Goal: Task Accomplishment & Management: Manage account settings

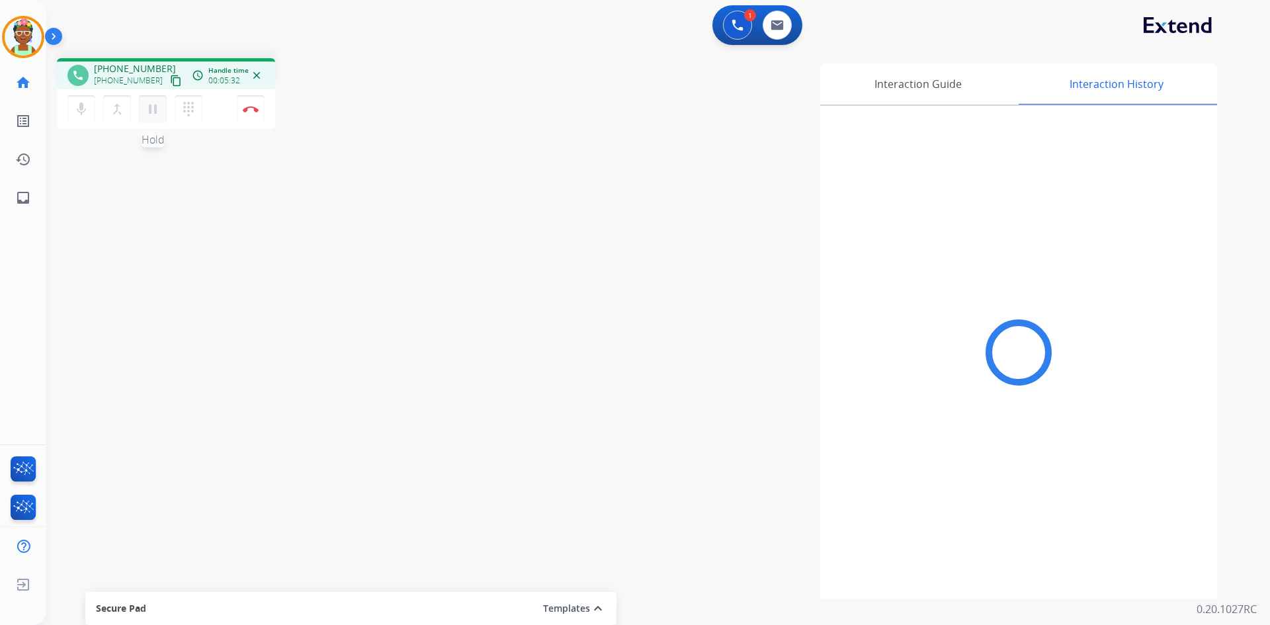
click at [154, 106] on mat-icon "pause" at bounding box center [153, 109] width 16 height 16
click at [158, 106] on mat-icon "play_arrow" at bounding box center [153, 109] width 16 height 16
click at [157, 110] on mat-icon "pause" at bounding box center [153, 109] width 16 height 16
click at [734, 26] on img at bounding box center [738, 25] width 12 height 12
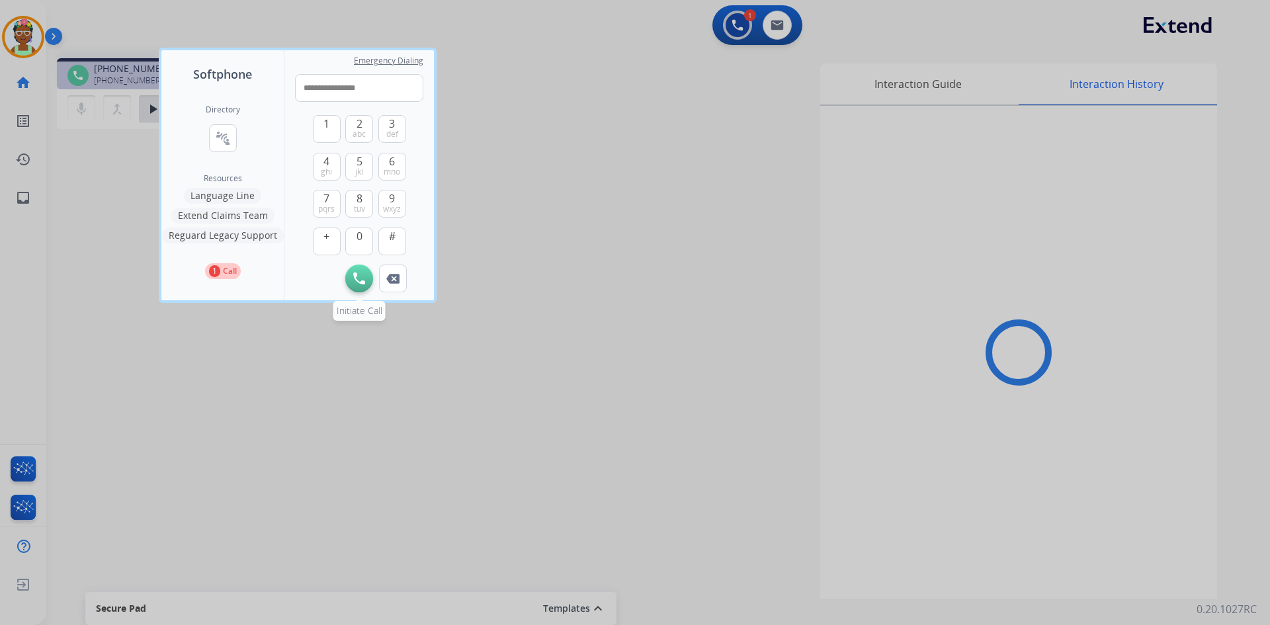
type input "**********"
click at [359, 279] on img at bounding box center [359, 279] width 12 height 12
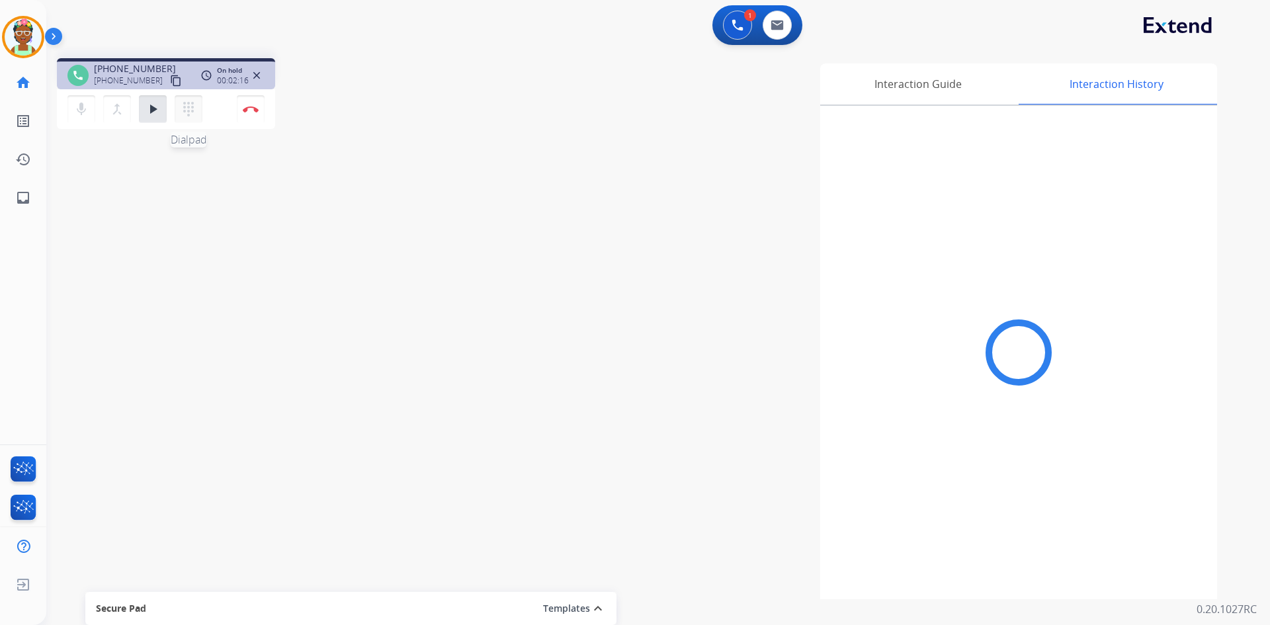
click at [191, 109] on mat-icon "dialpad" at bounding box center [189, 109] width 16 height 16
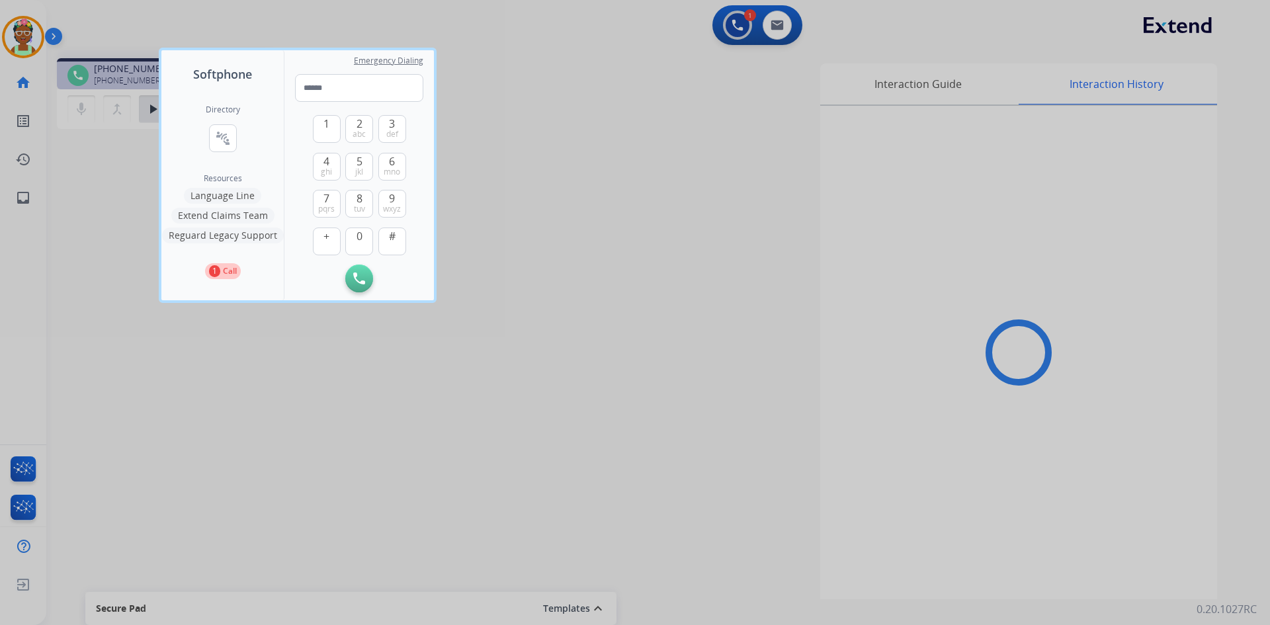
click at [501, 84] on div at bounding box center [635, 312] width 1270 height 625
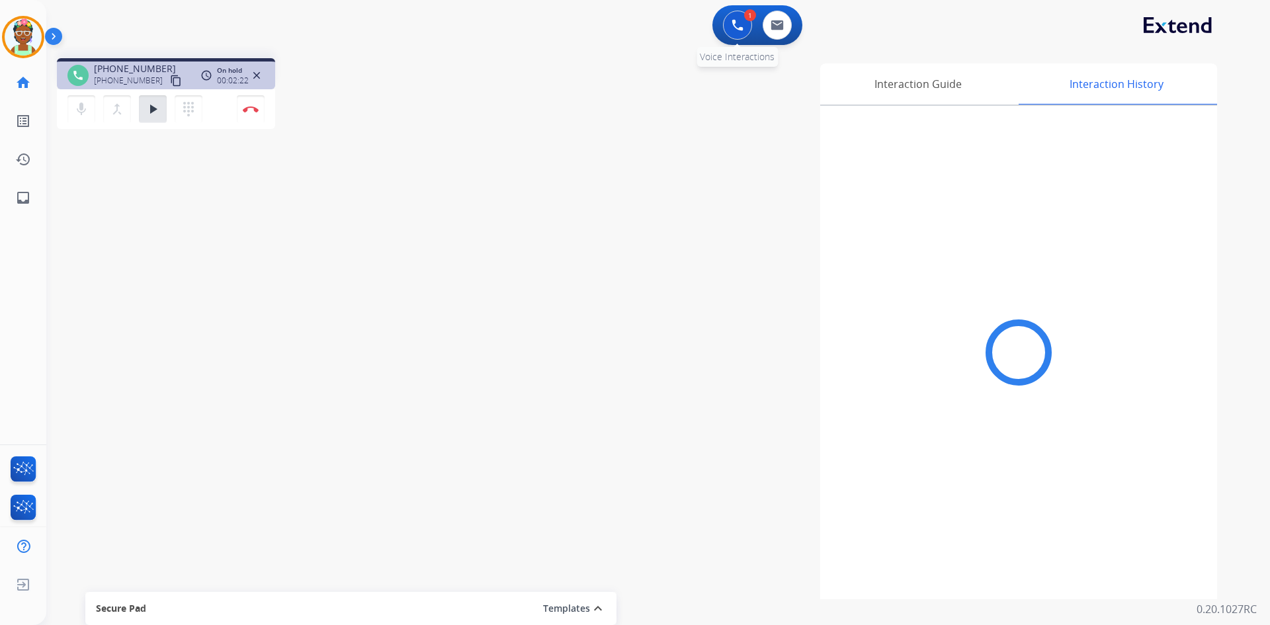
click at [742, 27] on img at bounding box center [738, 25] width 12 height 12
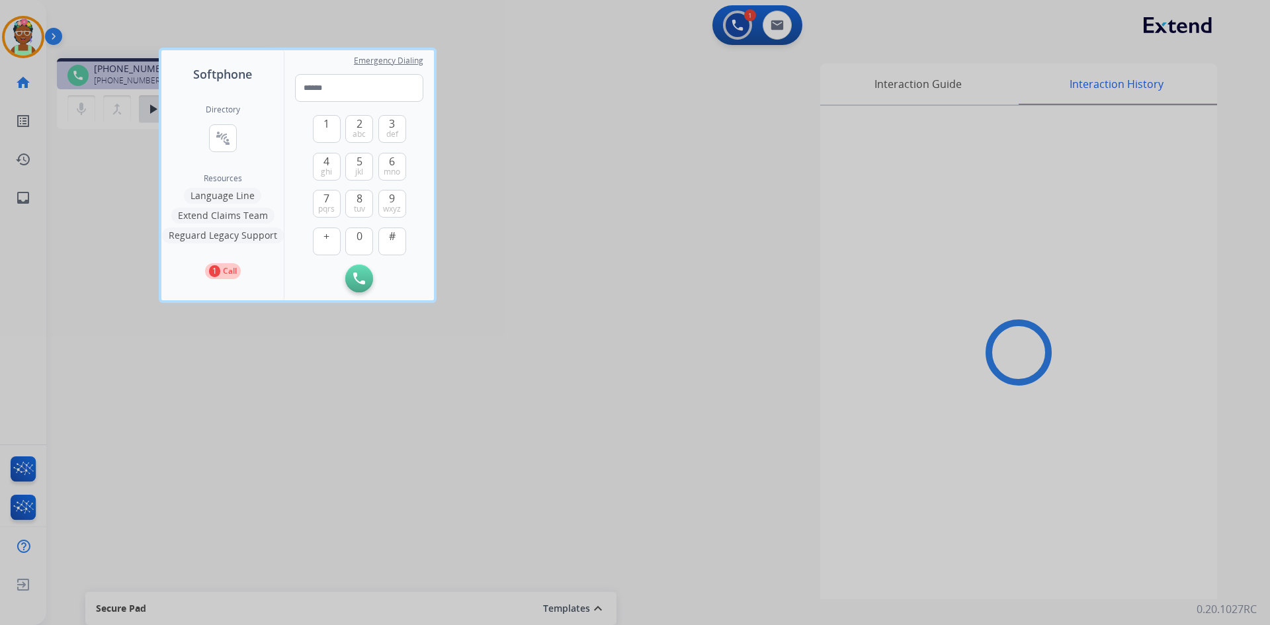
drag, startPoint x: 322, startPoint y: 84, endPoint x: 546, endPoint y: 75, distance: 224.5
click at [546, 75] on div at bounding box center [635, 312] width 1270 height 625
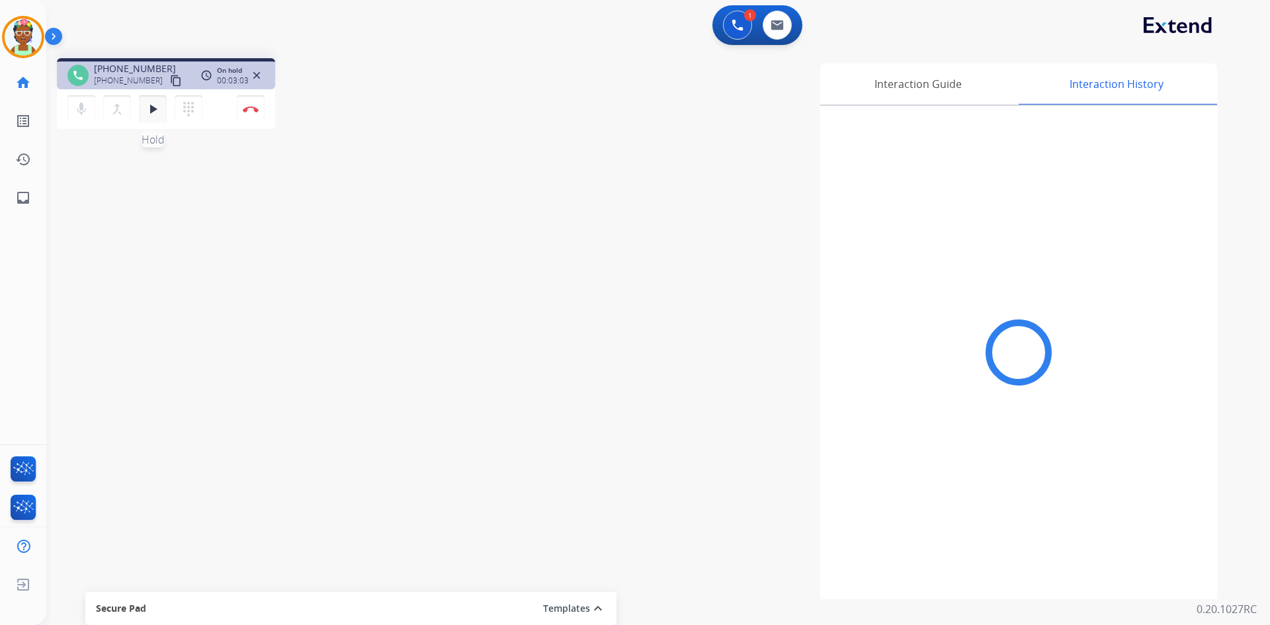
click at [155, 111] on mat-icon "play_arrow" at bounding box center [153, 109] width 16 height 16
click at [155, 111] on mat-icon "pause" at bounding box center [153, 109] width 16 height 16
click at [184, 112] on mat-icon "dialpad" at bounding box center [189, 109] width 16 height 16
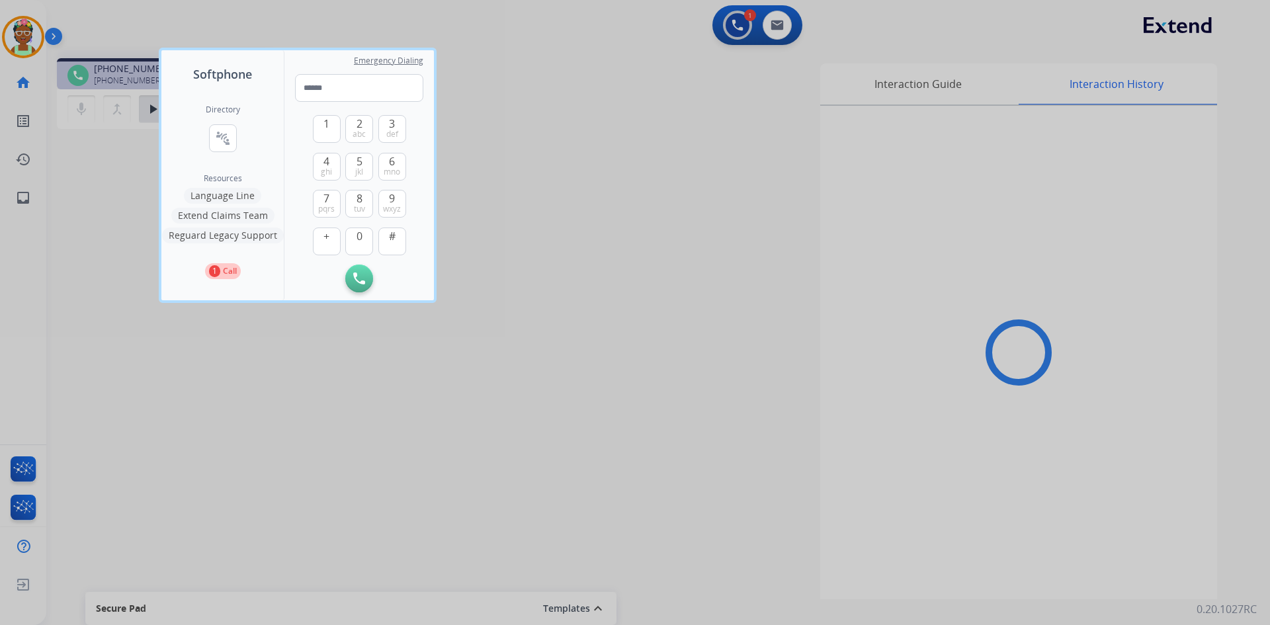
click at [489, 72] on div at bounding box center [635, 312] width 1270 height 625
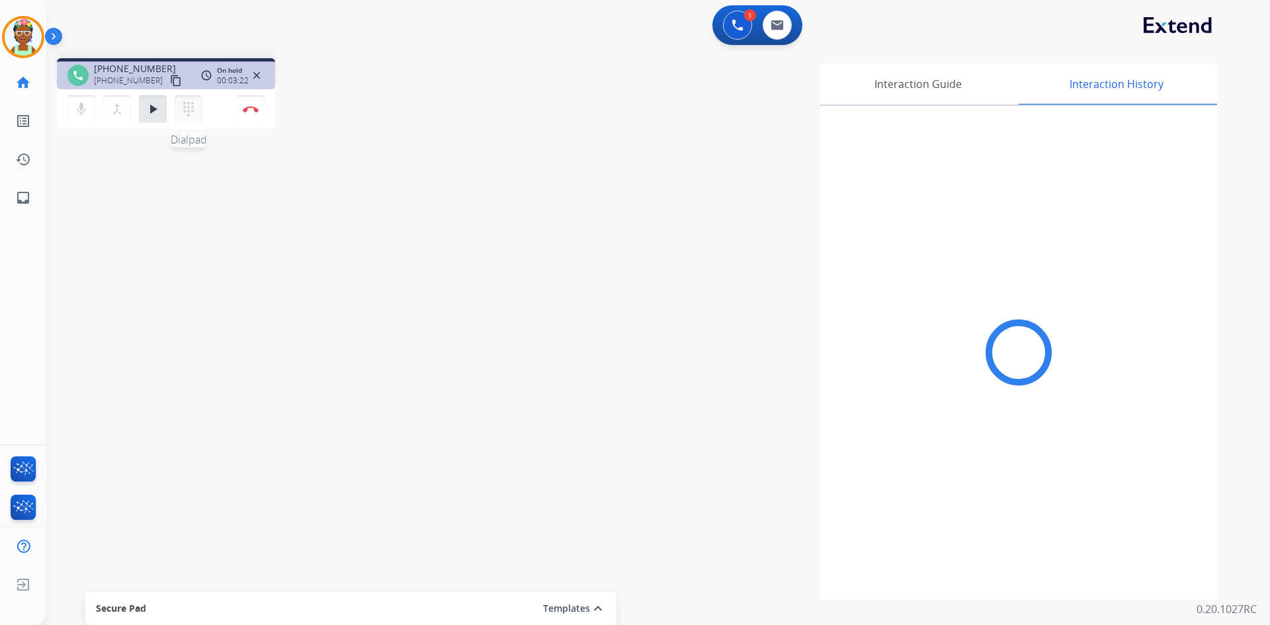
click at [189, 117] on button "dialpad Dialpad" at bounding box center [189, 109] width 28 height 28
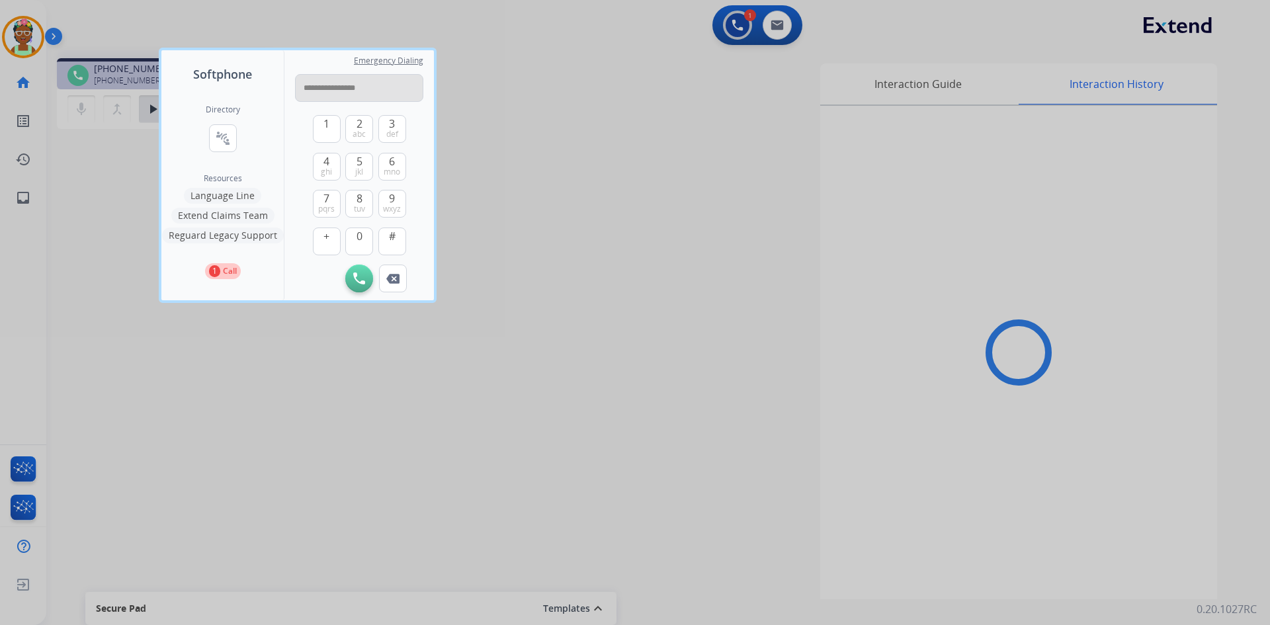
click at [307, 87] on input "**********" at bounding box center [359, 88] width 128 height 28
type input "**********"
click at [360, 277] on img at bounding box center [359, 279] width 12 height 12
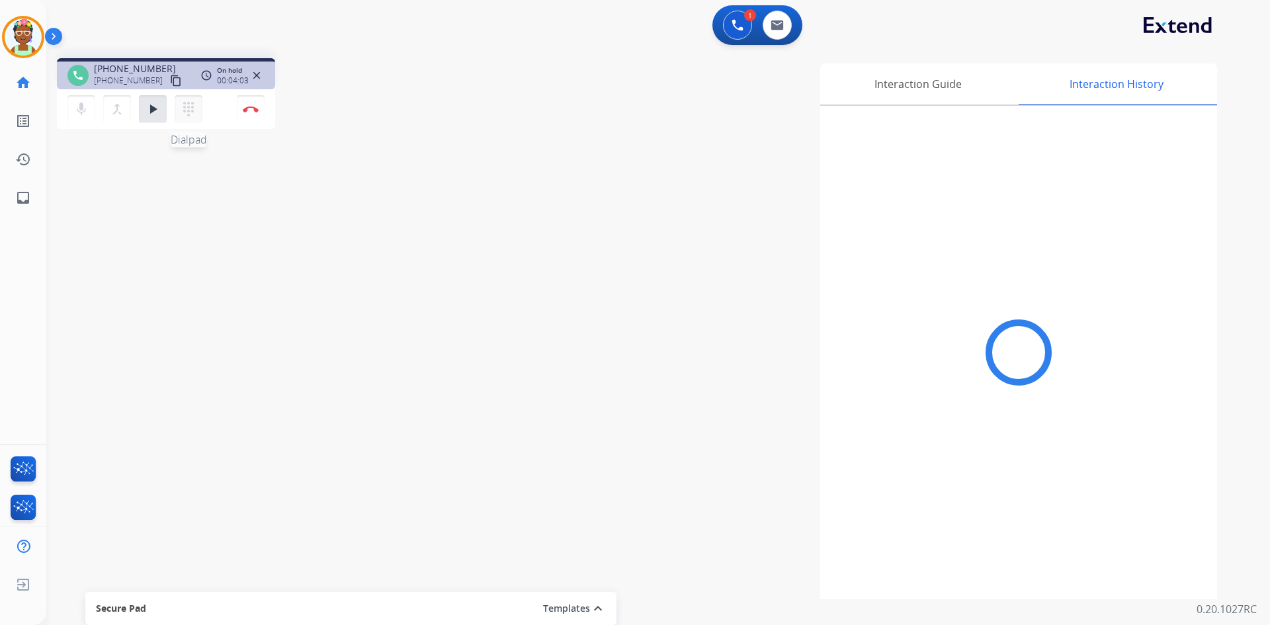
click at [182, 105] on mat-icon "dialpad" at bounding box center [189, 109] width 16 height 16
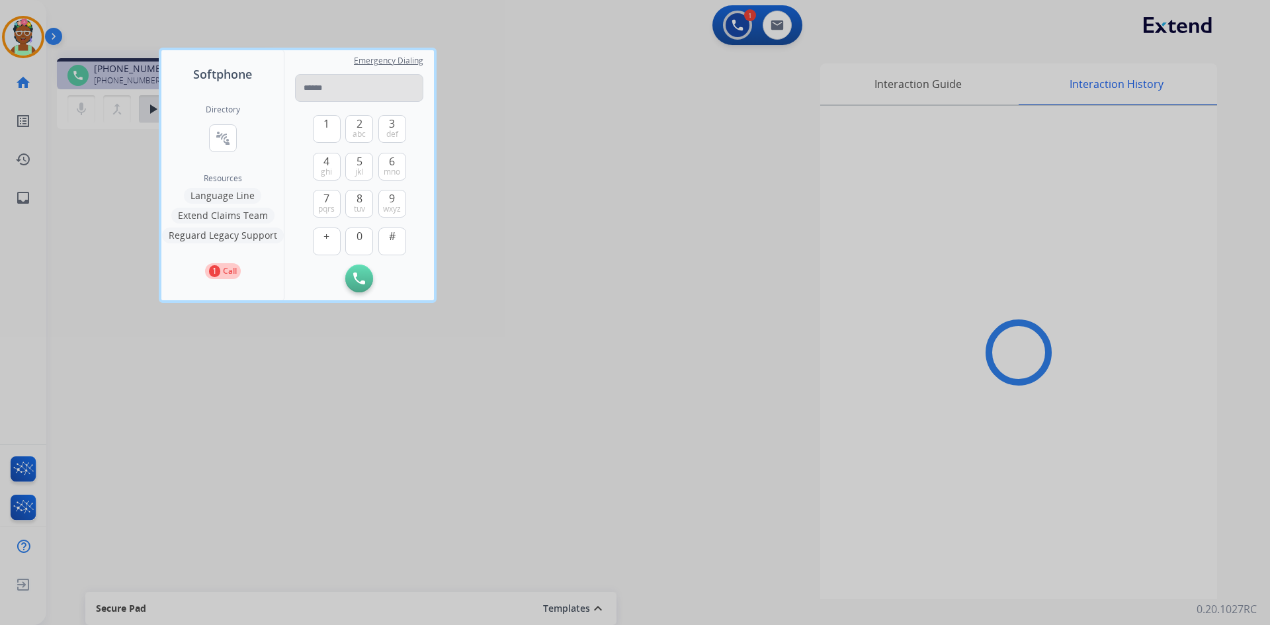
click at [339, 91] on input "tel" at bounding box center [359, 88] width 128 height 28
click at [308, 87] on input "**********" at bounding box center [359, 88] width 128 height 28
type input "**********"
click at [363, 283] on img at bounding box center [359, 279] width 12 height 12
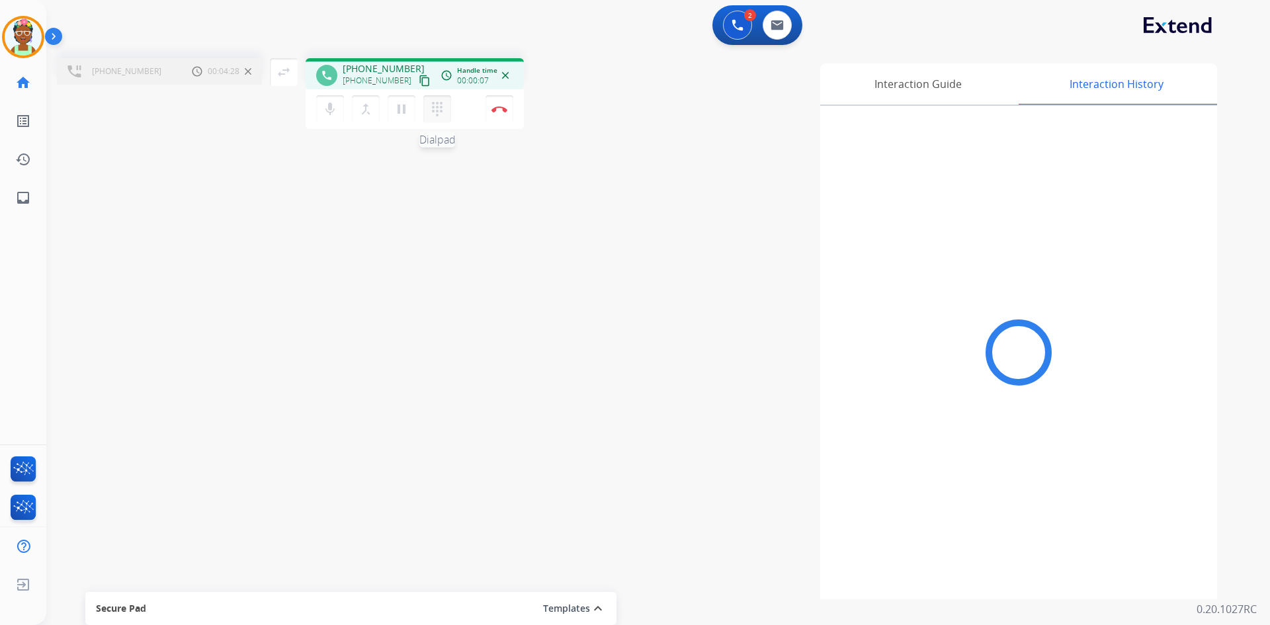
click at [435, 112] on mat-icon "dialpad" at bounding box center [437, 109] width 16 height 16
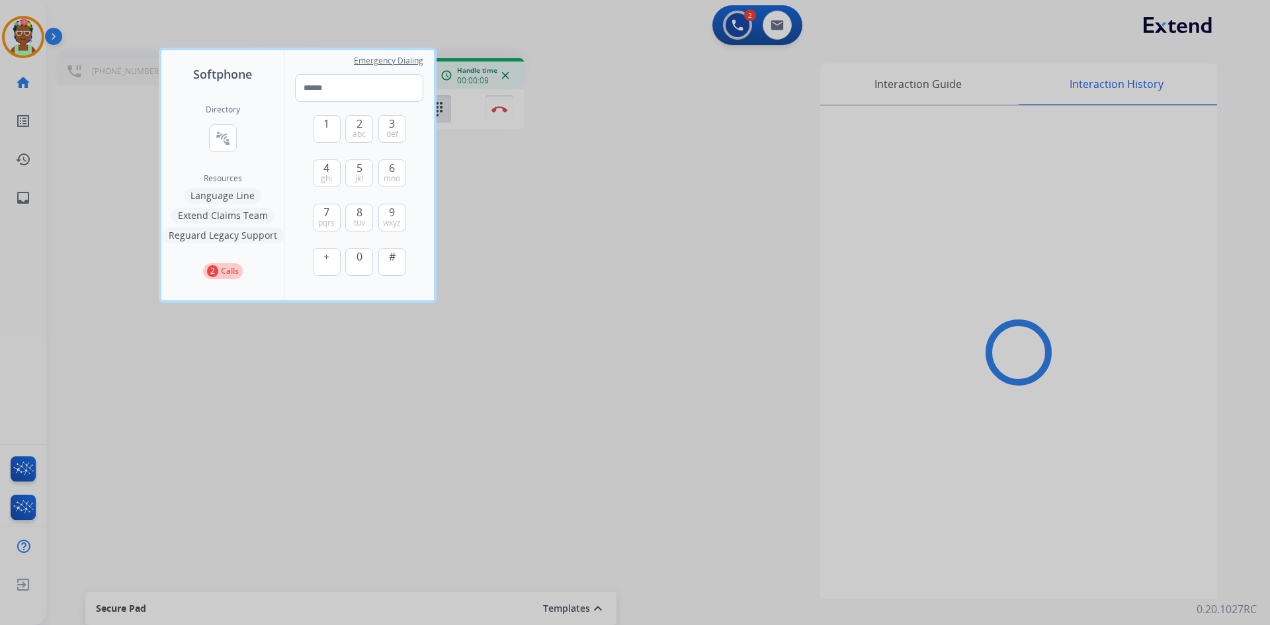
click at [493, 176] on div at bounding box center [635, 312] width 1270 height 625
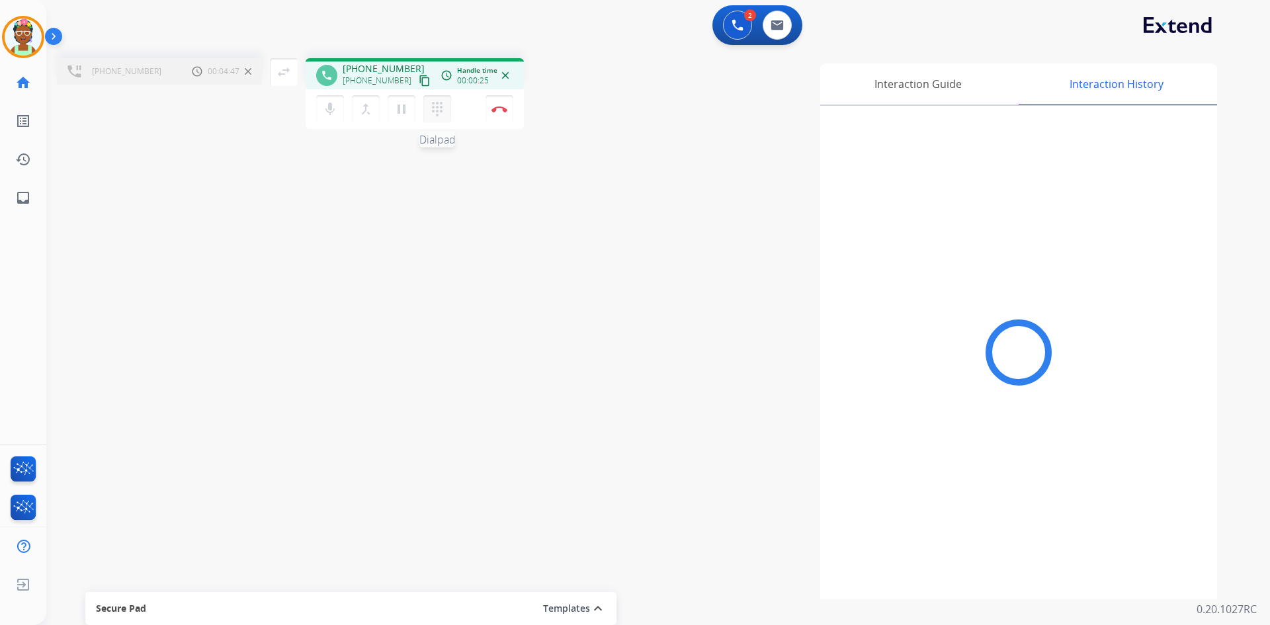
click at [437, 114] on mat-icon "dialpad" at bounding box center [437, 109] width 16 height 16
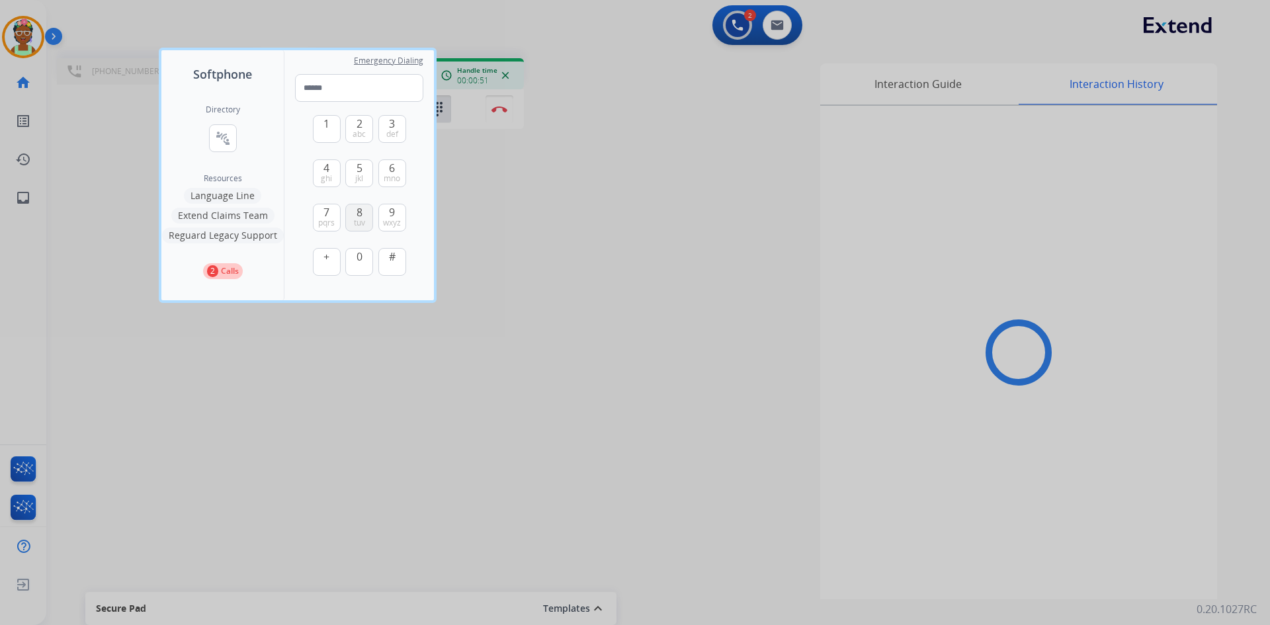
click at [366, 217] on button "8 tuv" at bounding box center [359, 218] width 28 height 28
type input "*"
click at [445, 107] on div at bounding box center [635, 312] width 1270 height 625
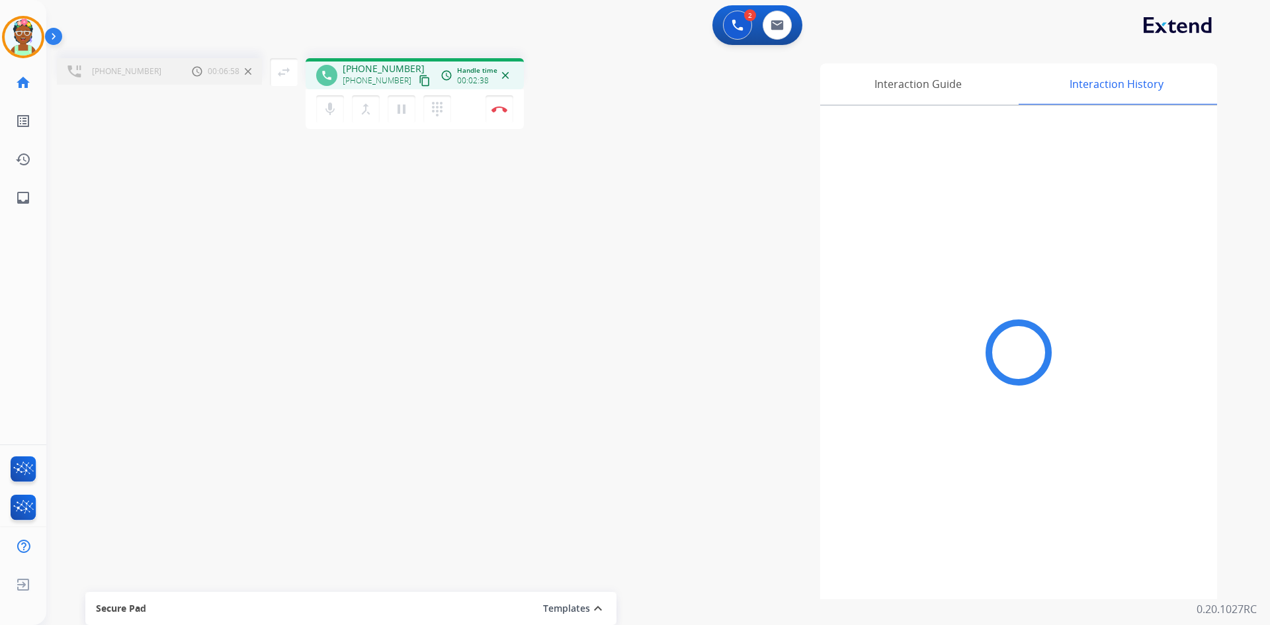
click at [175, 77] on div "[PHONE_NUMBER] Call metrics Hold 00:06:58 00:06:58" at bounding box center [159, 71] width 205 height 26
click at [504, 111] on img at bounding box center [500, 109] width 16 height 7
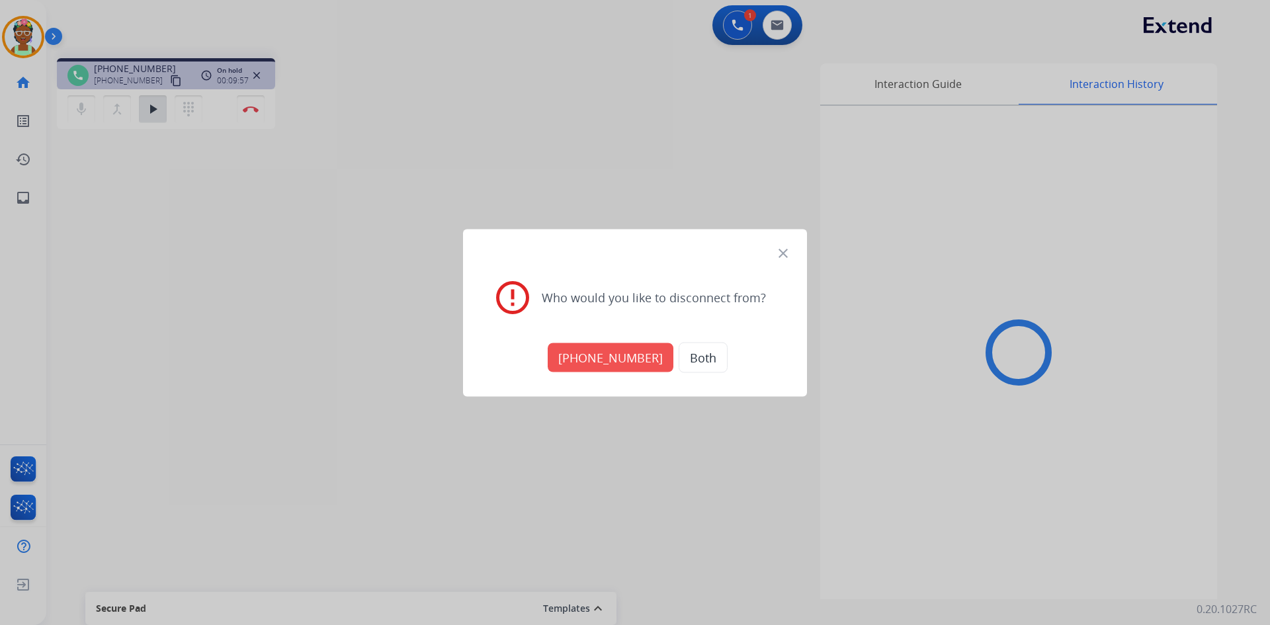
click at [635, 361] on button "[PHONE_NUMBER]" at bounding box center [611, 357] width 126 height 29
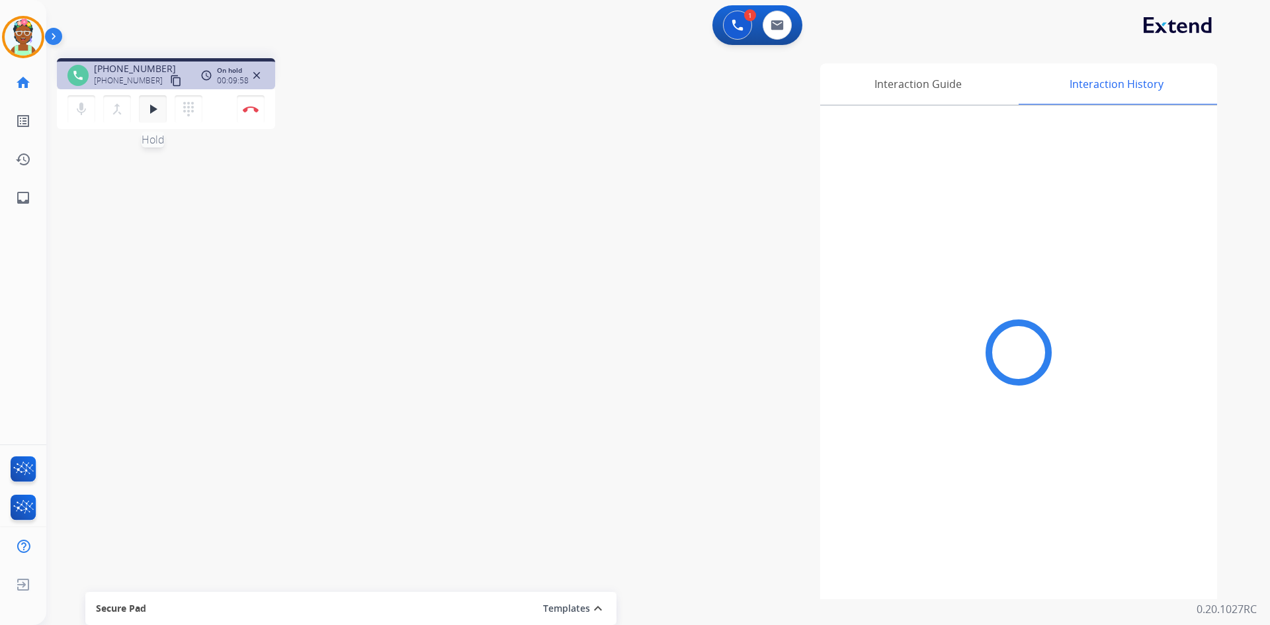
click at [150, 111] on mat-icon "play_arrow" at bounding box center [153, 109] width 16 height 16
click at [150, 109] on mat-icon "pause" at bounding box center [153, 109] width 16 height 16
click at [193, 113] on mat-icon "dialpad" at bounding box center [189, 109] width 16 height 16
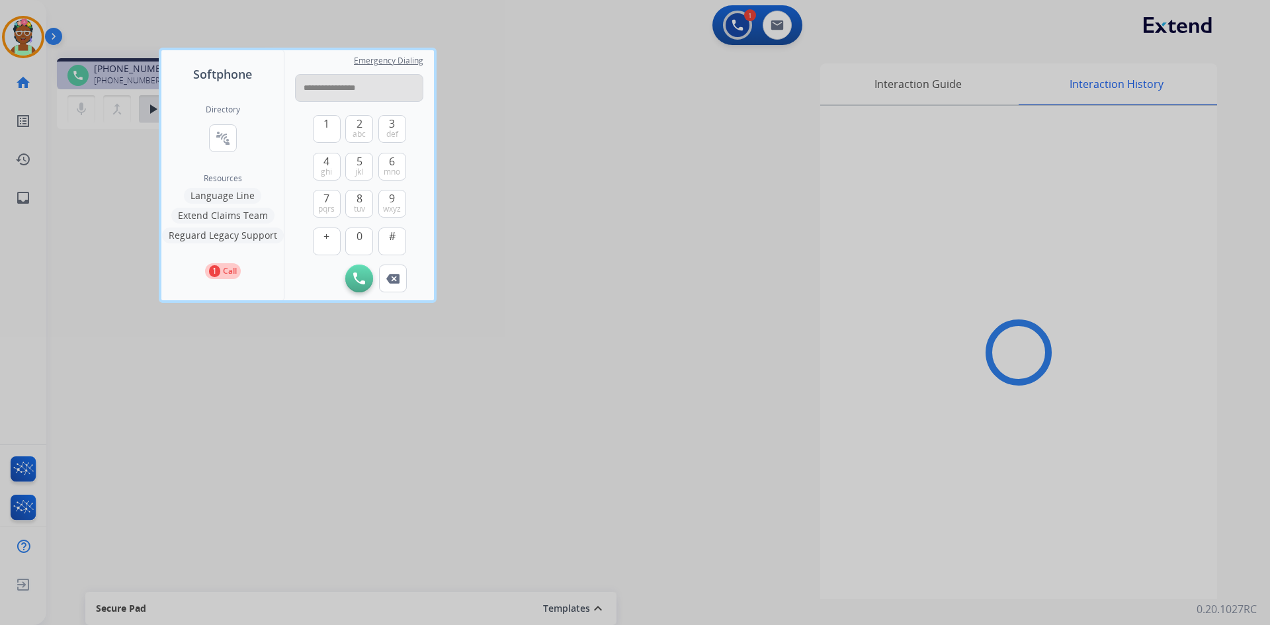
click at [309, 89] on input "**********" at bounding box center [359, 88] width 128 height 28
type input "**********"
click at [353, 277] on img at bounding box center [359, 279] width 12 height 12
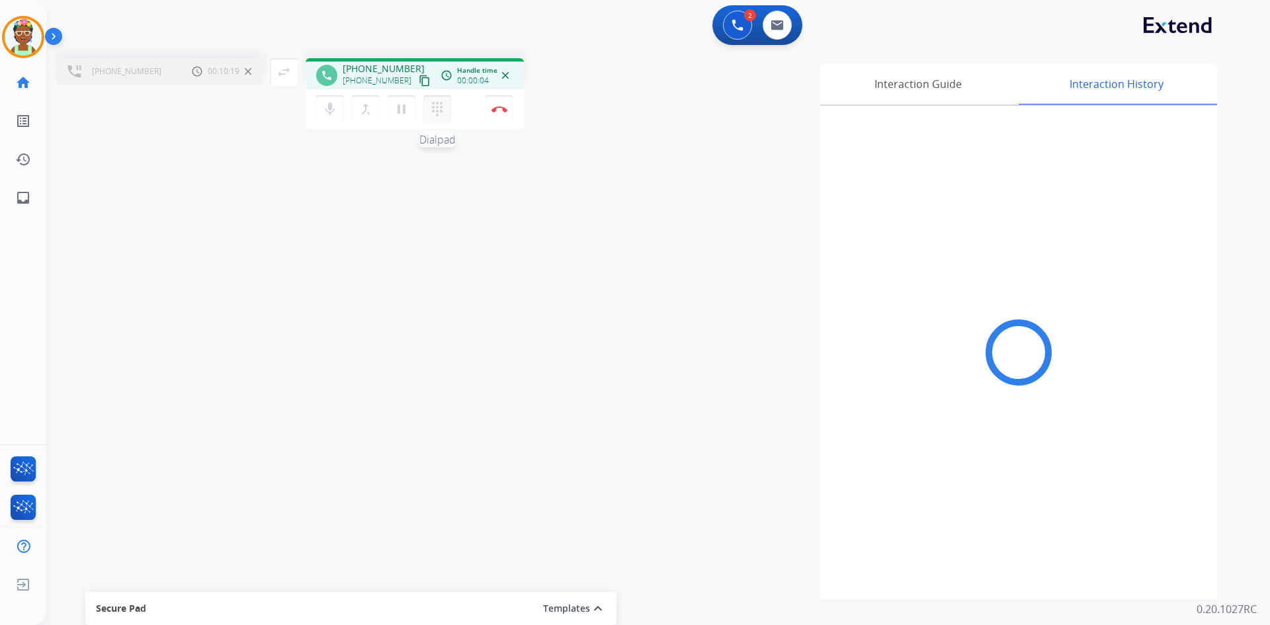
click at [437, 111] on mat-icon "dialpad" at bounding box center [437, 109] width 16 height 16
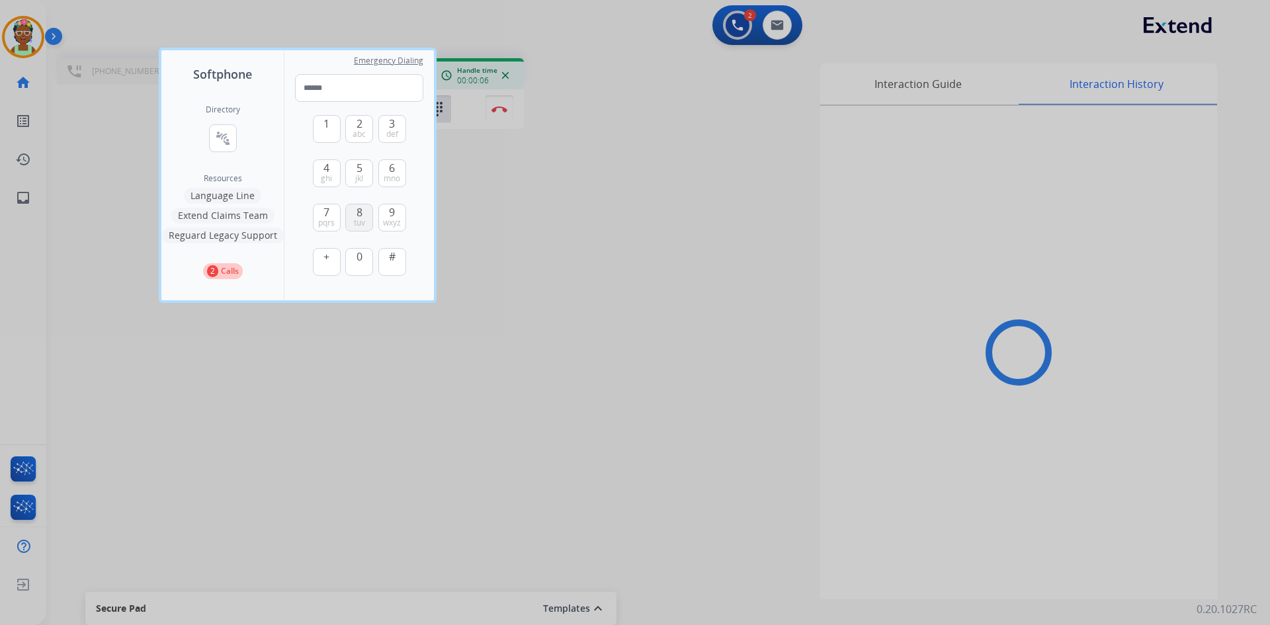
click at [357, 215] on span "8" at bounding box center [360, 212] width 6 height 16
click at [359, 220] on span "tuv" at bounding box center [359, 223] width 11 height 11
type input "**"
click at [533, 220] on div at bounding box center [635, 312] width 1270 height 625
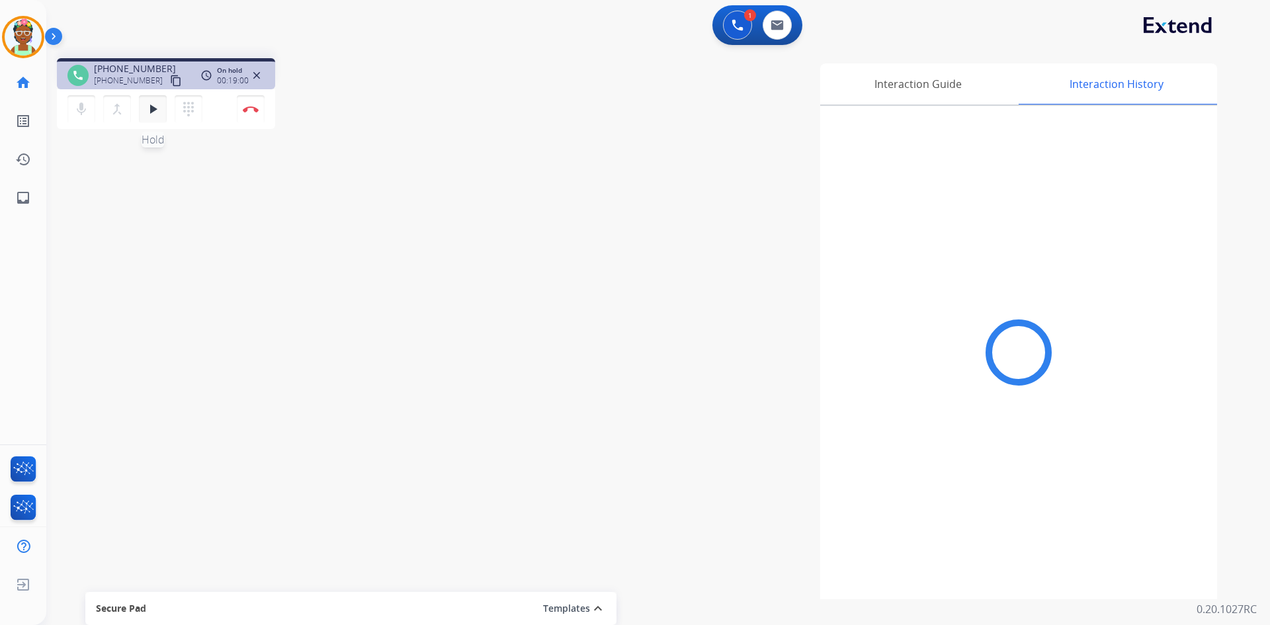
click at [148, 110] on mat-icon "play_arrow" at bounding box center [153, 109] width 16 height 16
click at [247, 108] on img at bounding box center [251, 109] width 16 height 7
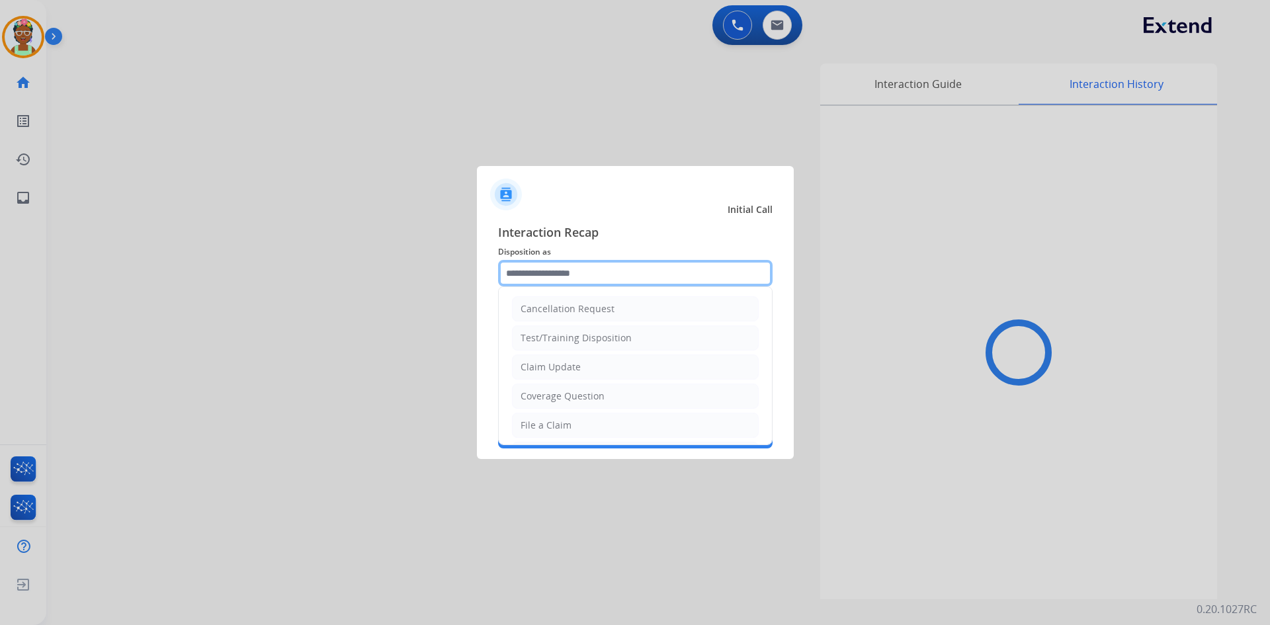
click at [624, 271] on input "text" at bounding box center [635, 273] width 275 height 26
click at [605, 302] on li "Cancellation Request" at bounding box center [635, 308] width 247 height 25
type input "**********"
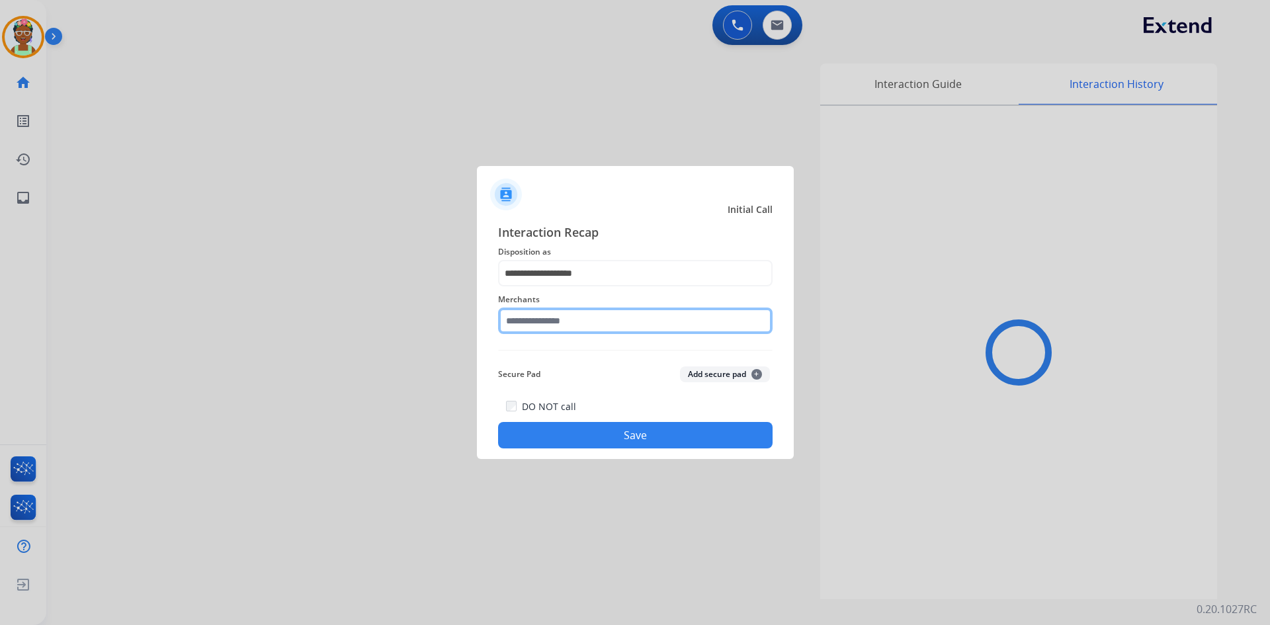
click at [593, 328] on input "text" at bounding box center [635, 321] width 275 height 26
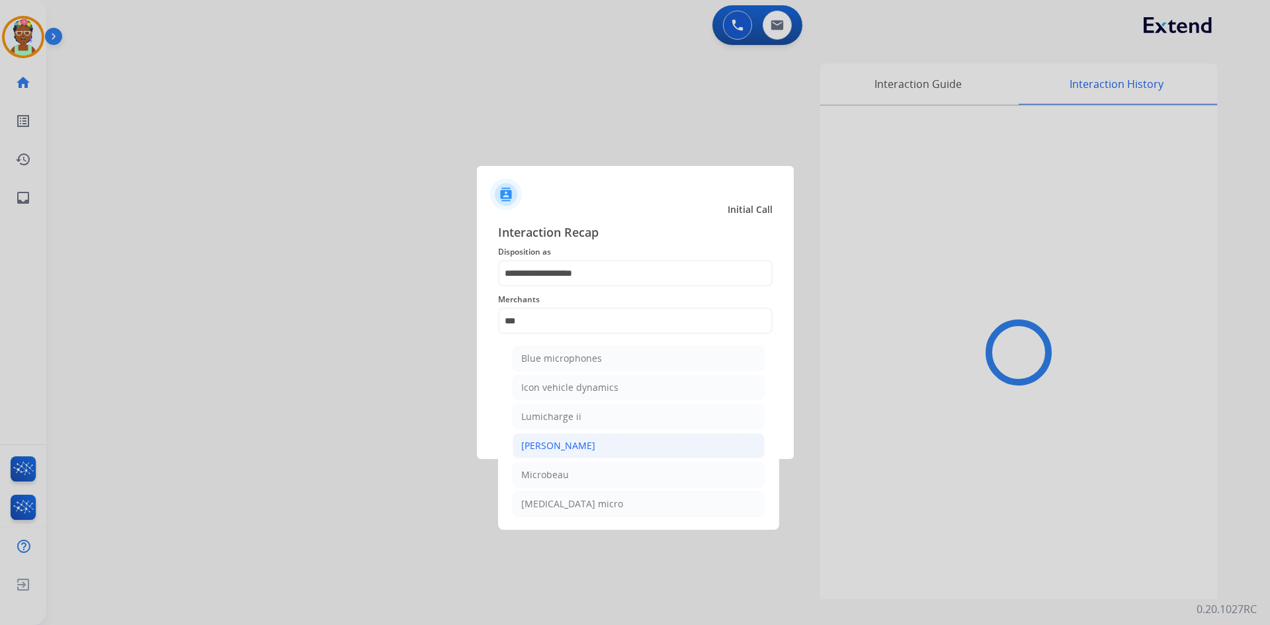
click at [572, 441] on li "[PERSON_NAME]" at bounding box center [639, 445] width 252 height 25
type input "********"
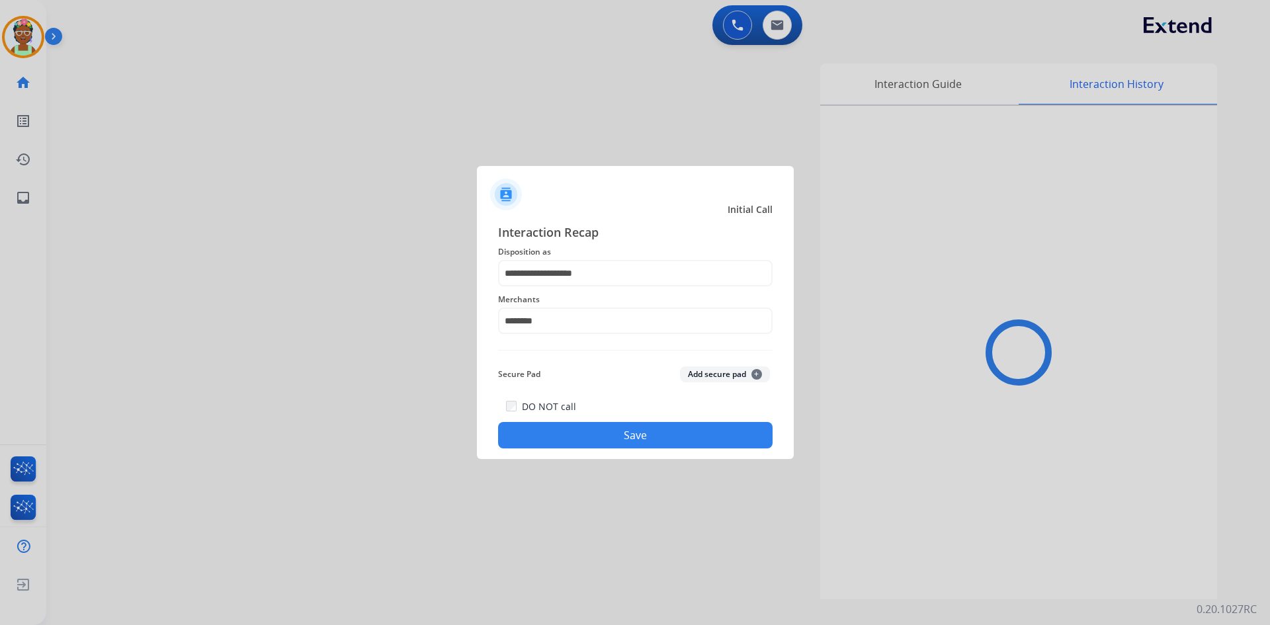
click at [588, 437] on button "Save" at bounding box center [635, 435] width 275 height 26
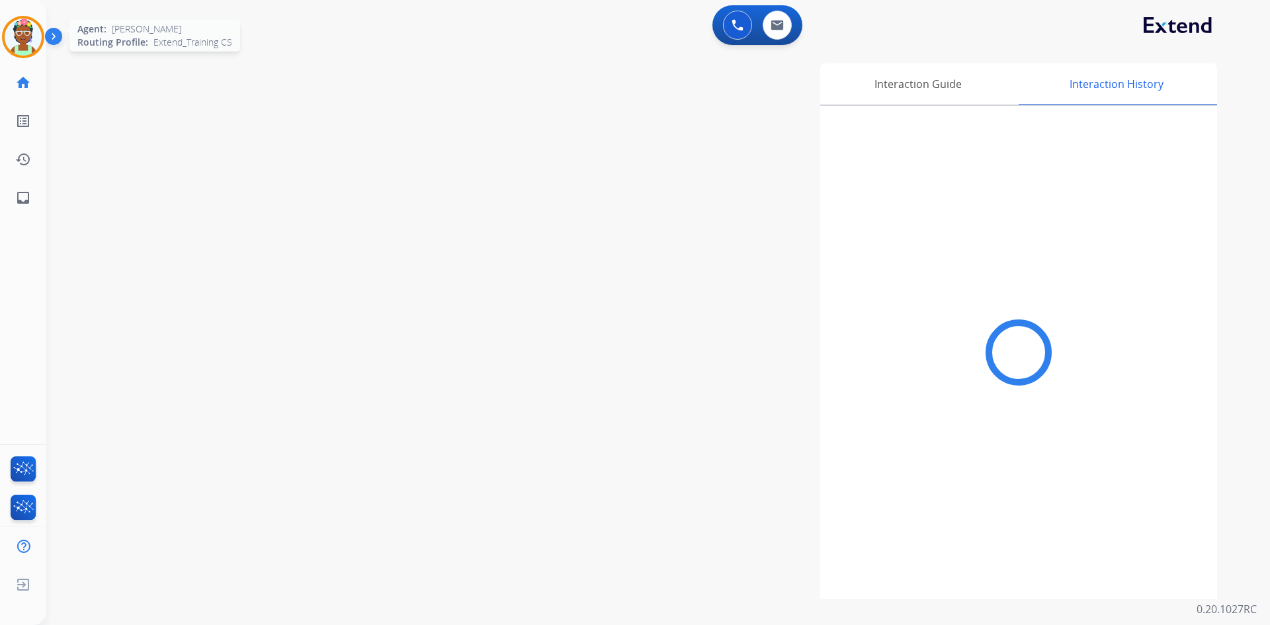
click at [23, 32] on img at bounding box center [23, 37] width 37 height 37
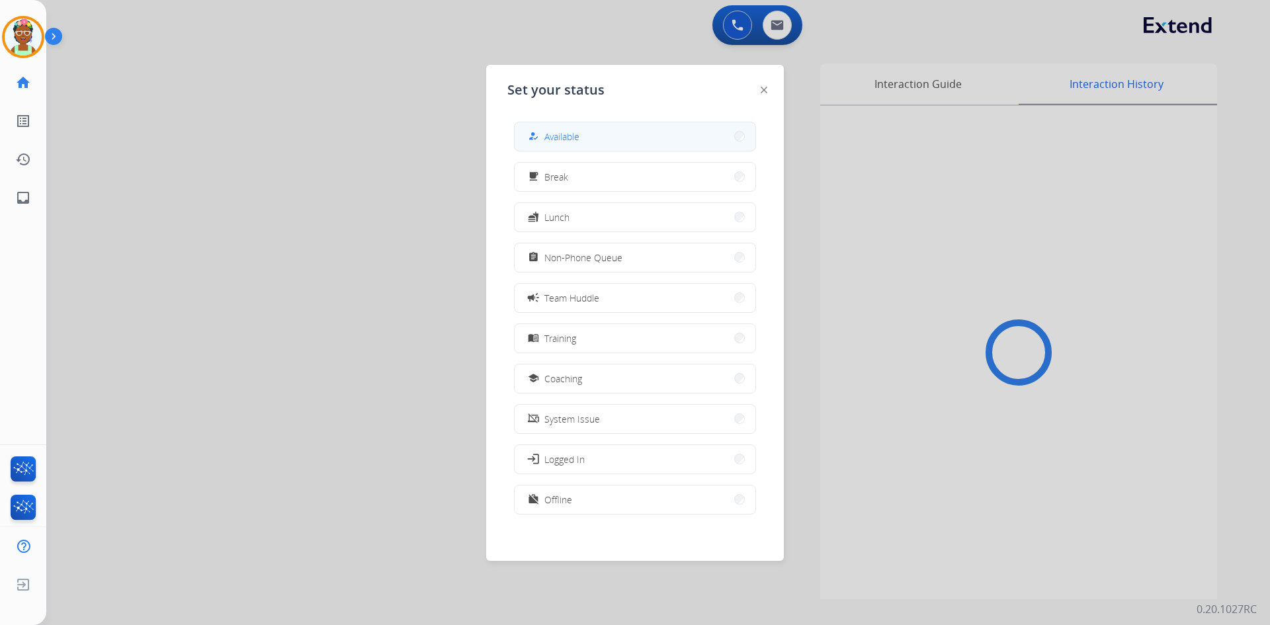
click at [586, 137] on button "how_to_reg Available" at bounding box center [635, 136] width 241 height 28
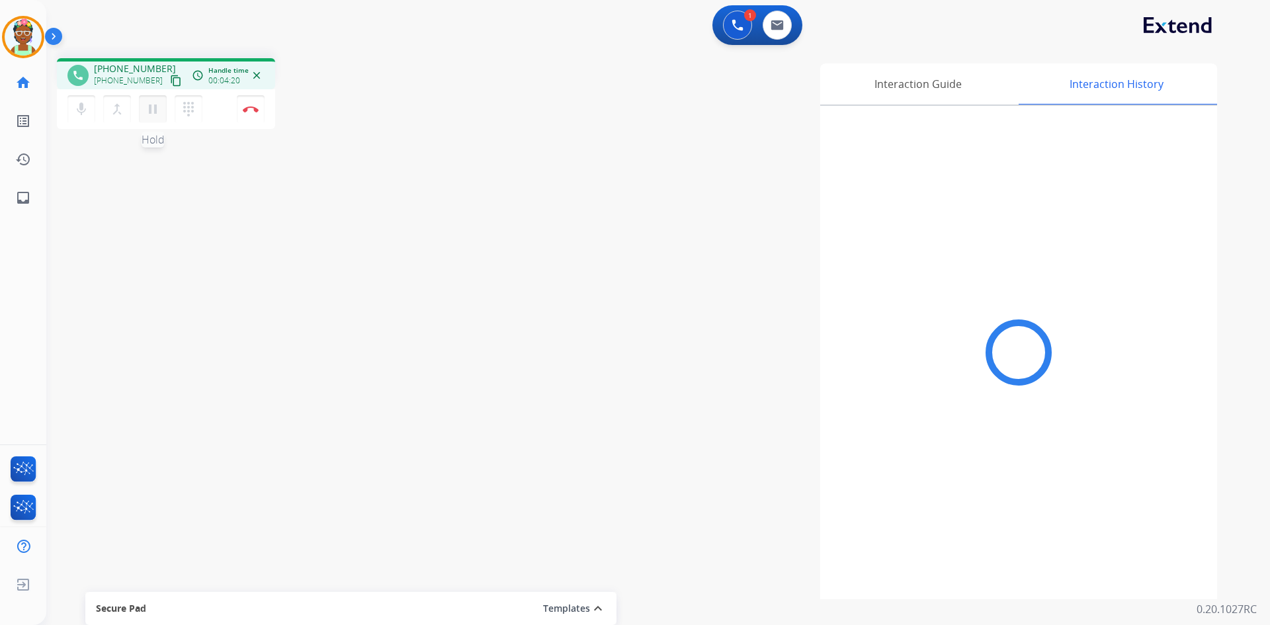
click at [152, 104] on mat-icon "pause" at bounding box center [153, 109] width 16 height 16
click at [148, 112] on mat-icon "play_arrow" at bounding box center [153, 109] width 16 height 16
click at [256, 106] on img at bounding box center [251, 109] width 16 height 7
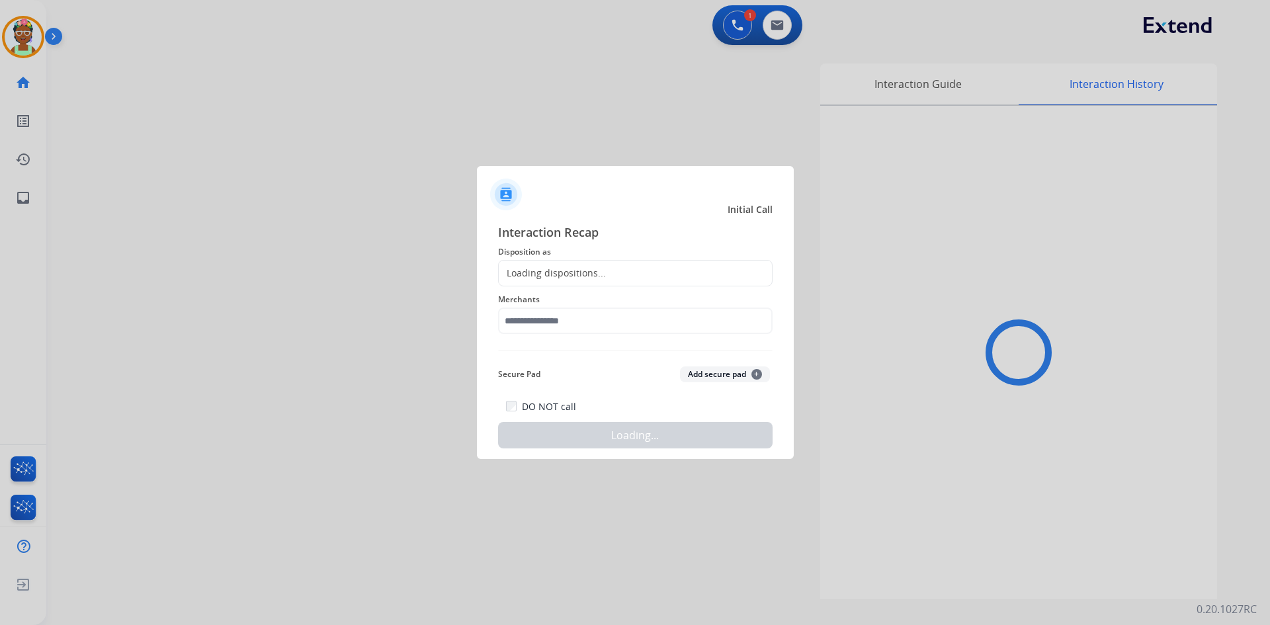
click at [599, 273] on div "Loading dispositions..." at bounding box center [552, 273] width 107 height 13
click at [597, 275] on div "Loading dispositions..." at bounding box center [552, 273] width 107 height 13
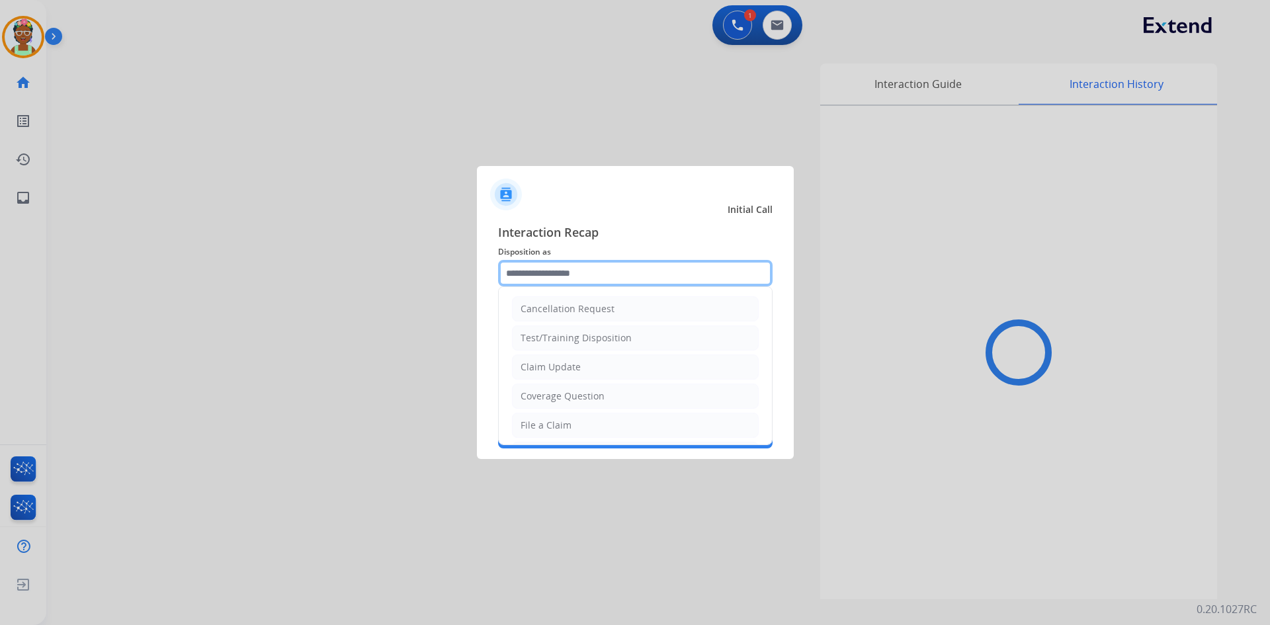
click at [597, 275] on input "text" at bounding box center [635, 273] width 275 height 26
click at [598, 268] on input "**********" at bounding box center [635, 273] width 275 height 26
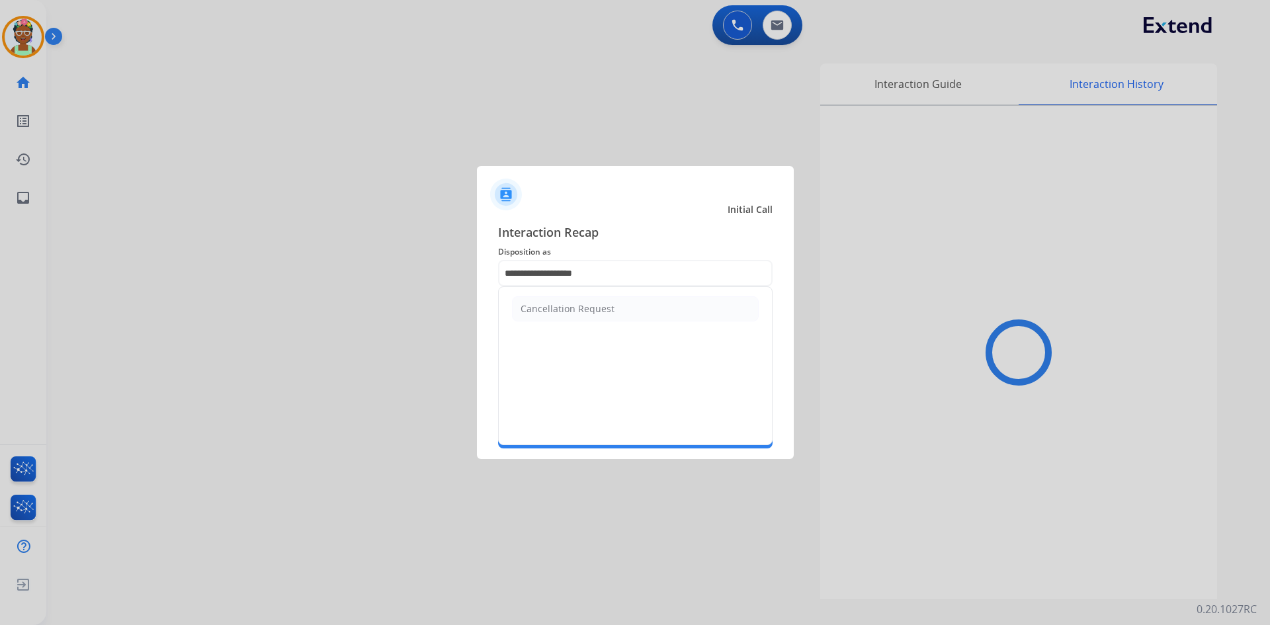
click at [672, 216] on div "Initial Call" at bounding box center [624, 209] width 317 height 13
click at [635, 278] on input "**********" at bounding box center [635, 273] width 275 height 26
type input "*"
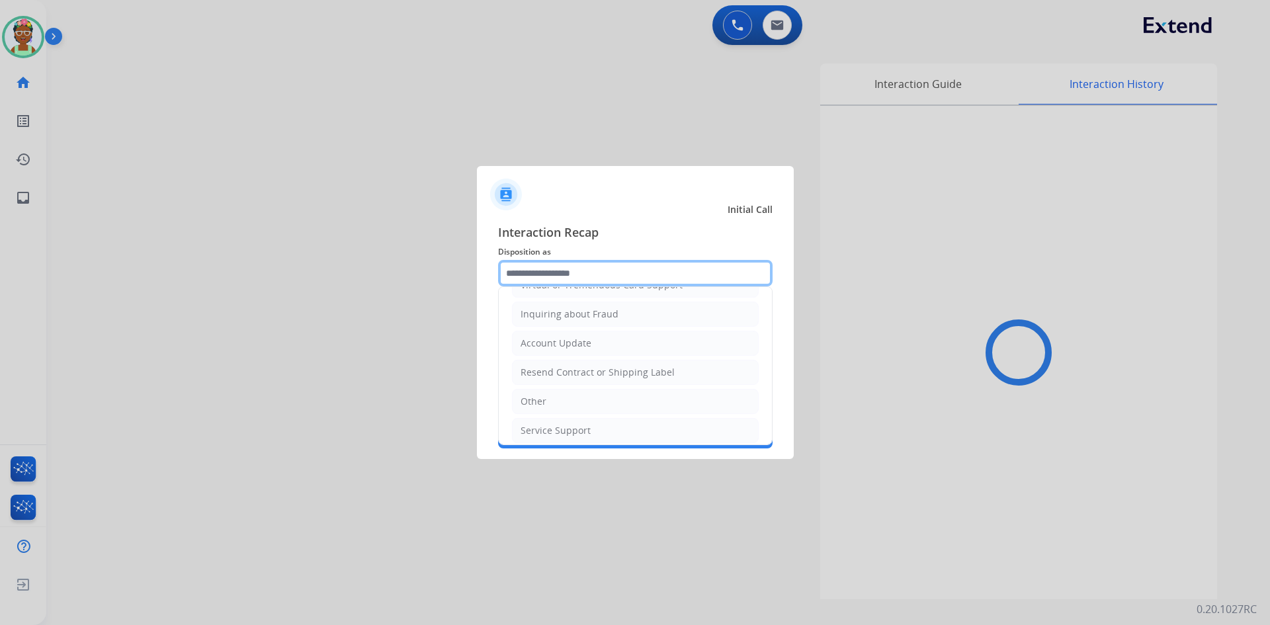
scroll to position [206, 0]
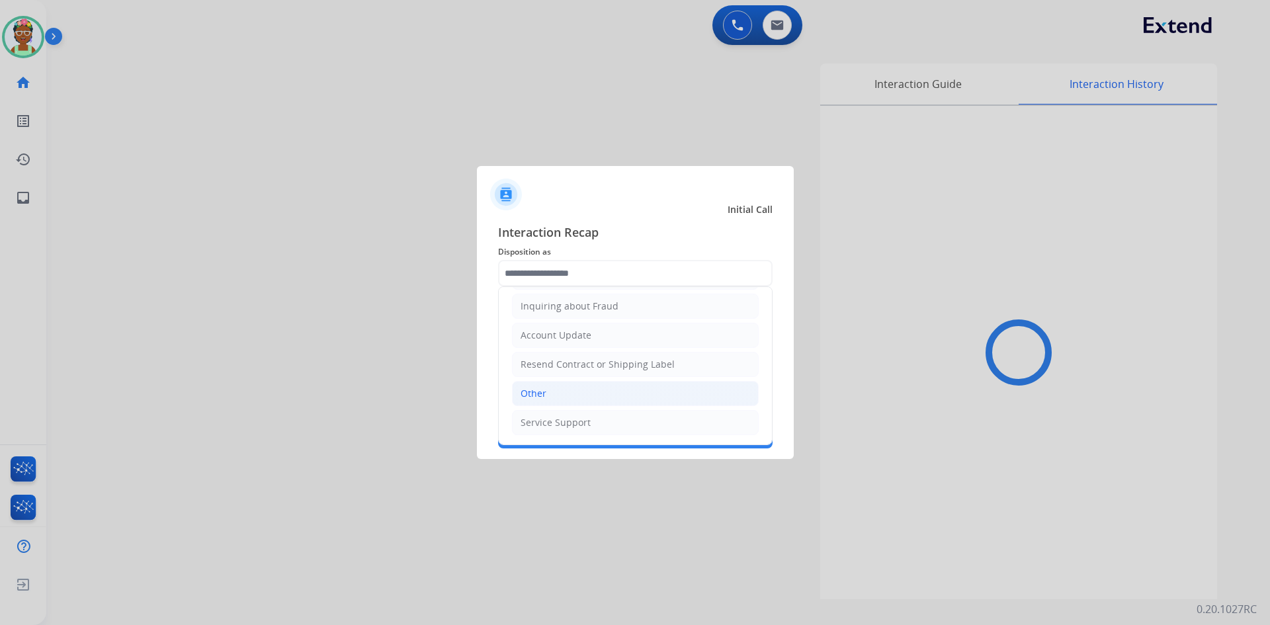
click at [551, 400] on li "Other" at bounding box center [635, 393] width 247 height 25
type input "*****"
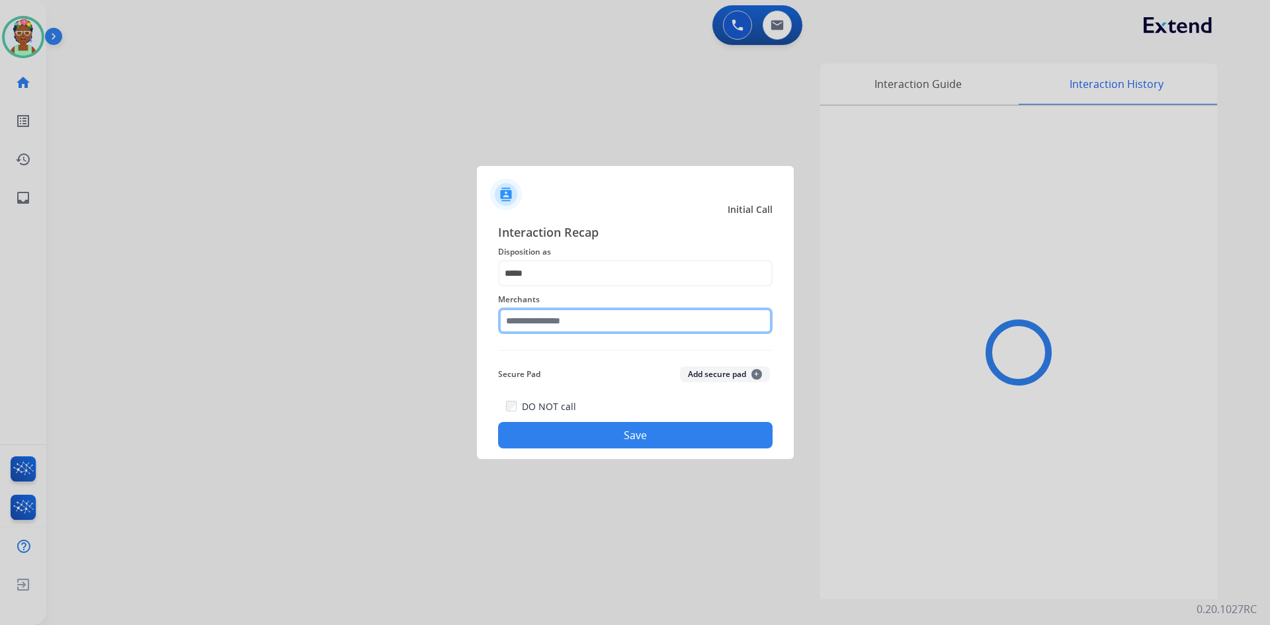
click at [561, 316] on input "text" at bounding box center [635, 321] width 275 height 26
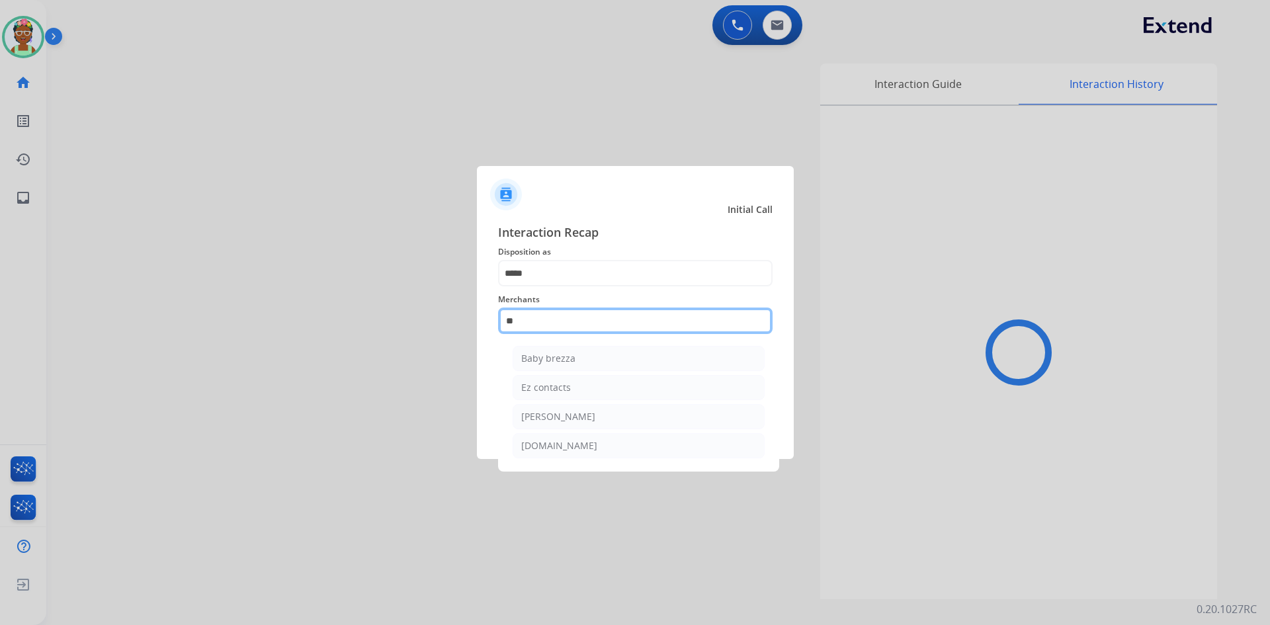
type input "*"
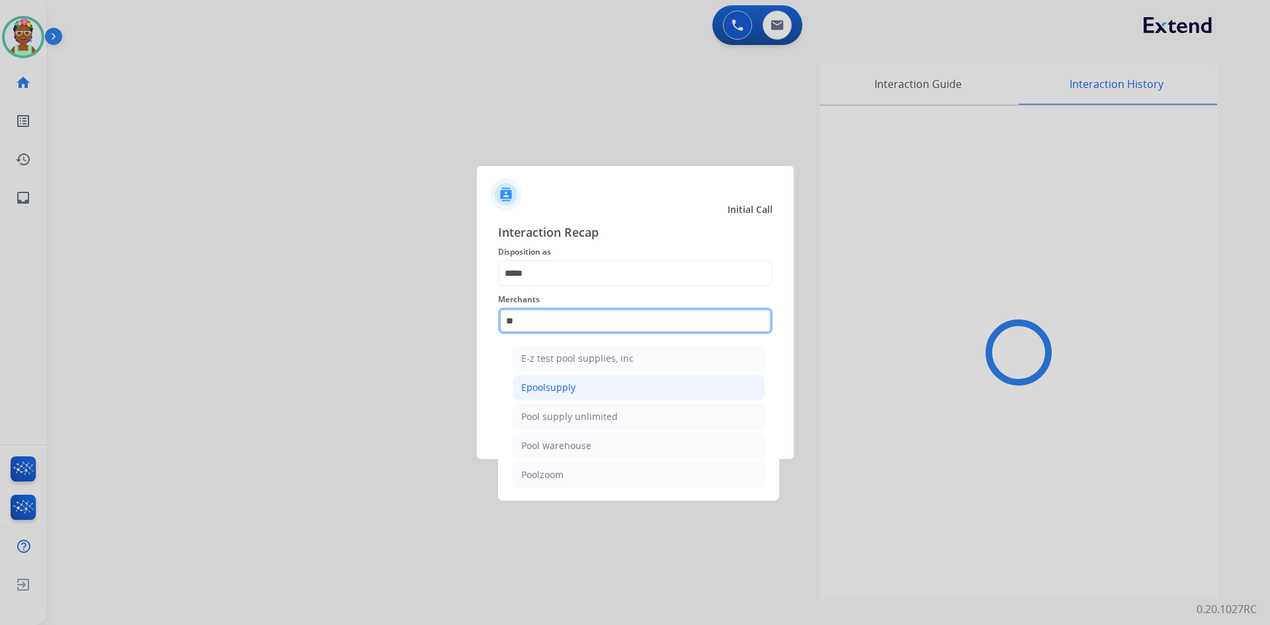
type input "*"
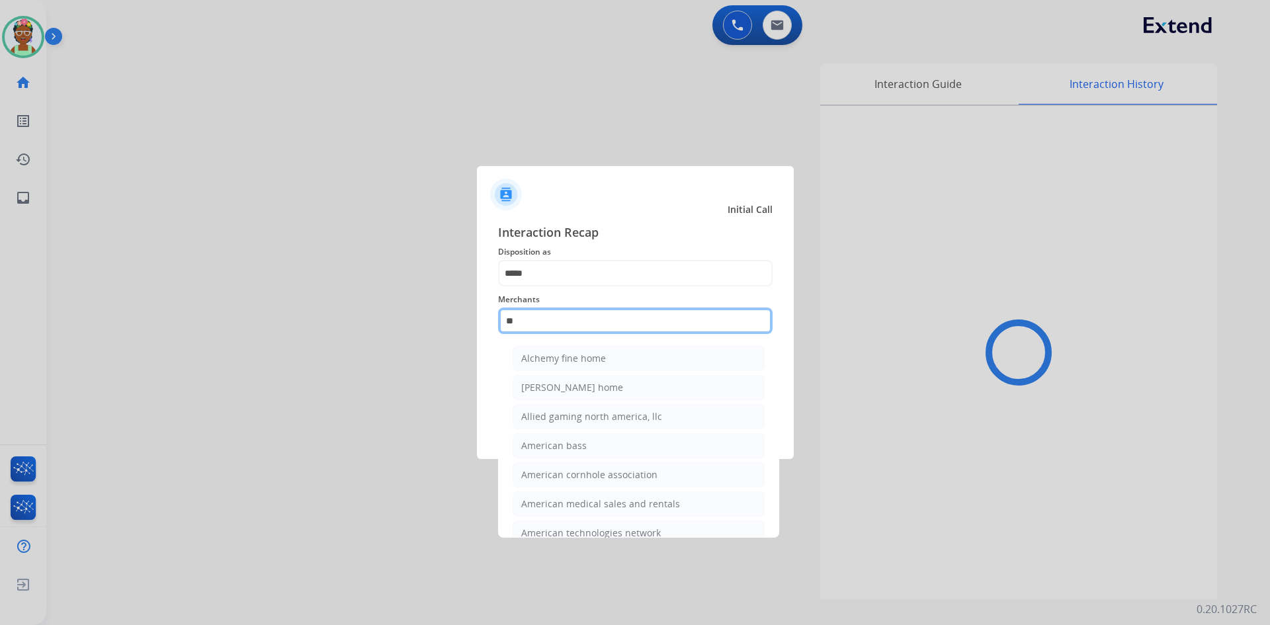
type input "*"
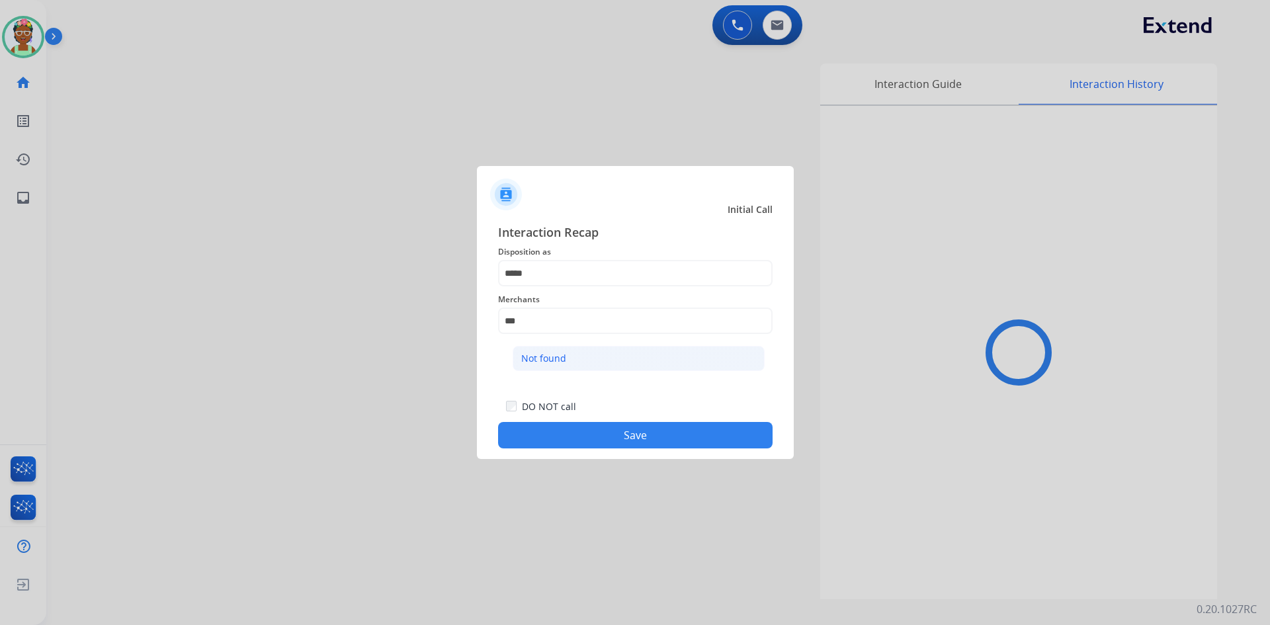
click at [570, 355] on li "Not found" at bounding box center [639, 358] width 252 height 25
type input "*********"
click at [596, 434] on button "Save" at bounding box center [635, 435] width 275 height 26
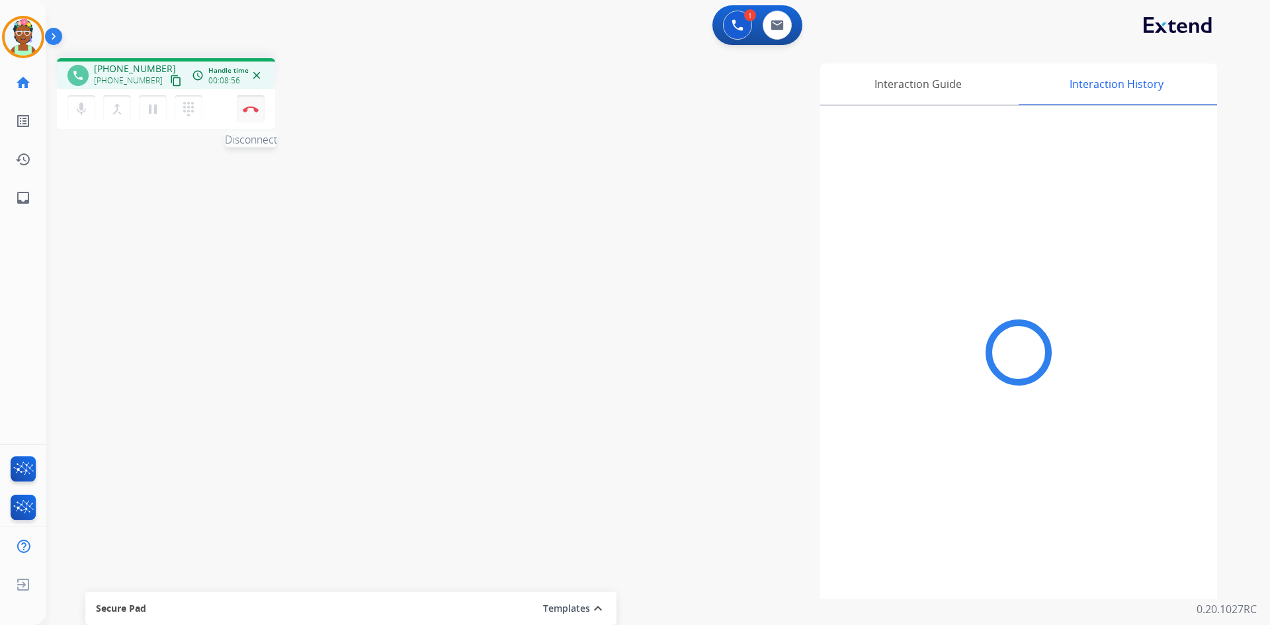
click at [253, 106] on button "Disconnect" at bounding box center [251, 109] width 28 height 28
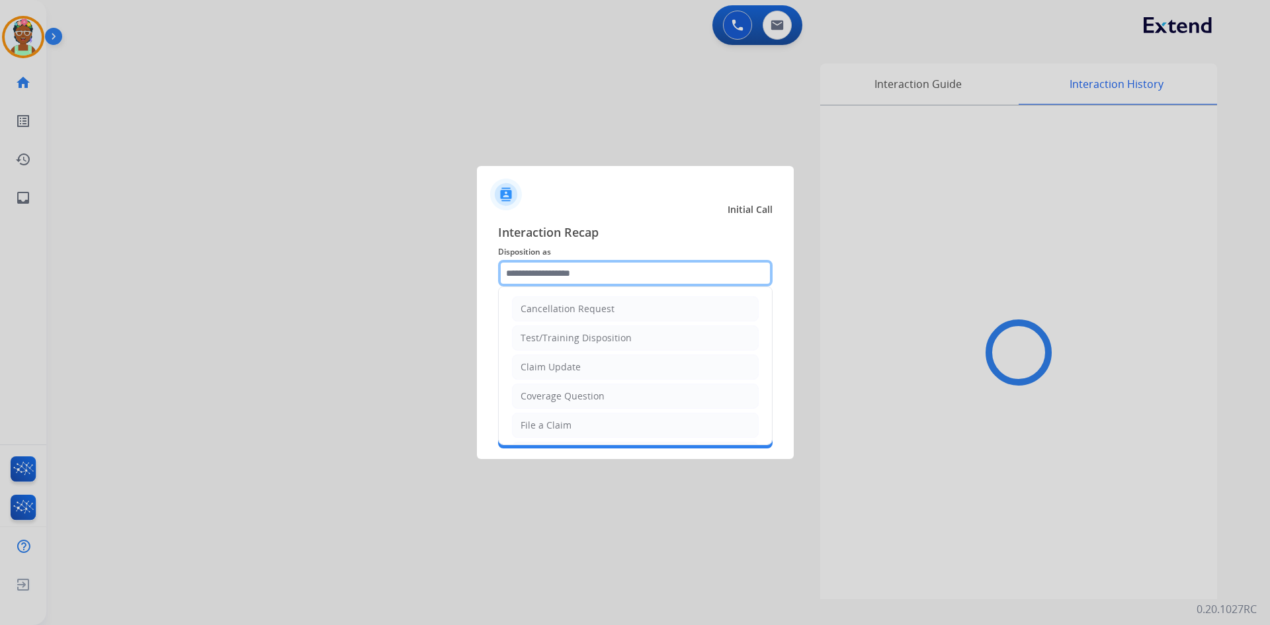
click at [613, 277] on input "text" at bounding box center [635, 273] width 275 height 26
click at [582, 423] on li "File a Claim" at bounding box center [635, 425] width 247 height 25
type input "**********"
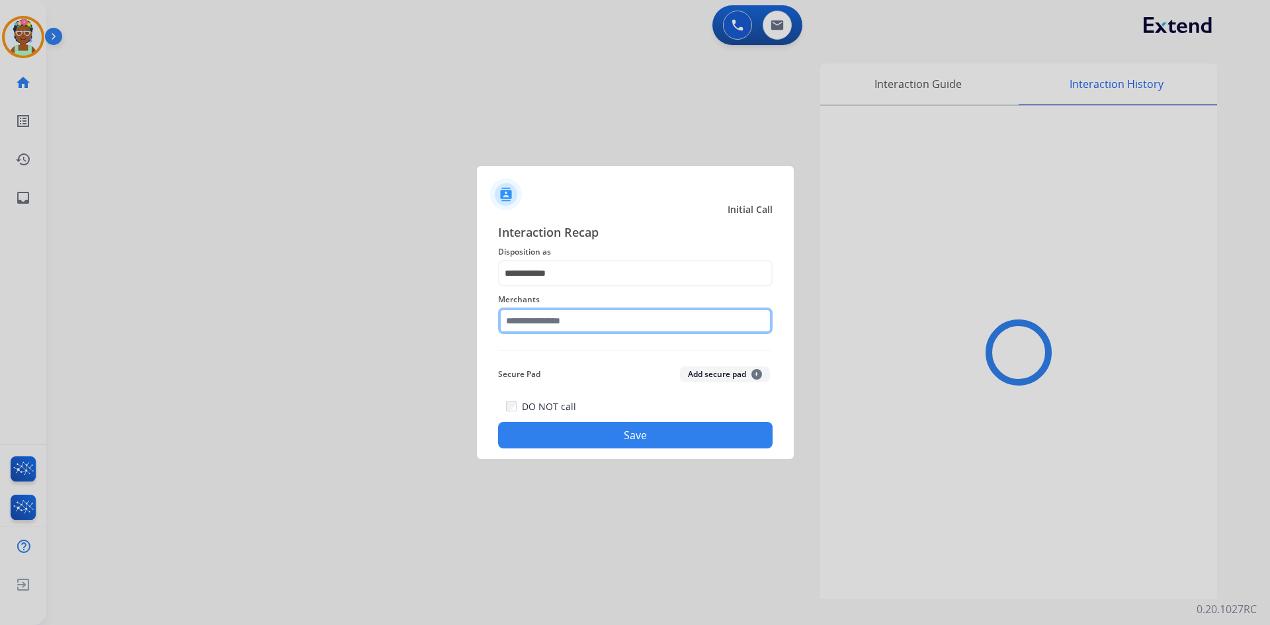
drag, startPoint x: 591, startPoint y: 325, endPoint x: 517, endPoint y: 182, distance: 160.7
click at [592, 325] on input "text" at bounding box center [635, 321] width 275 height 26
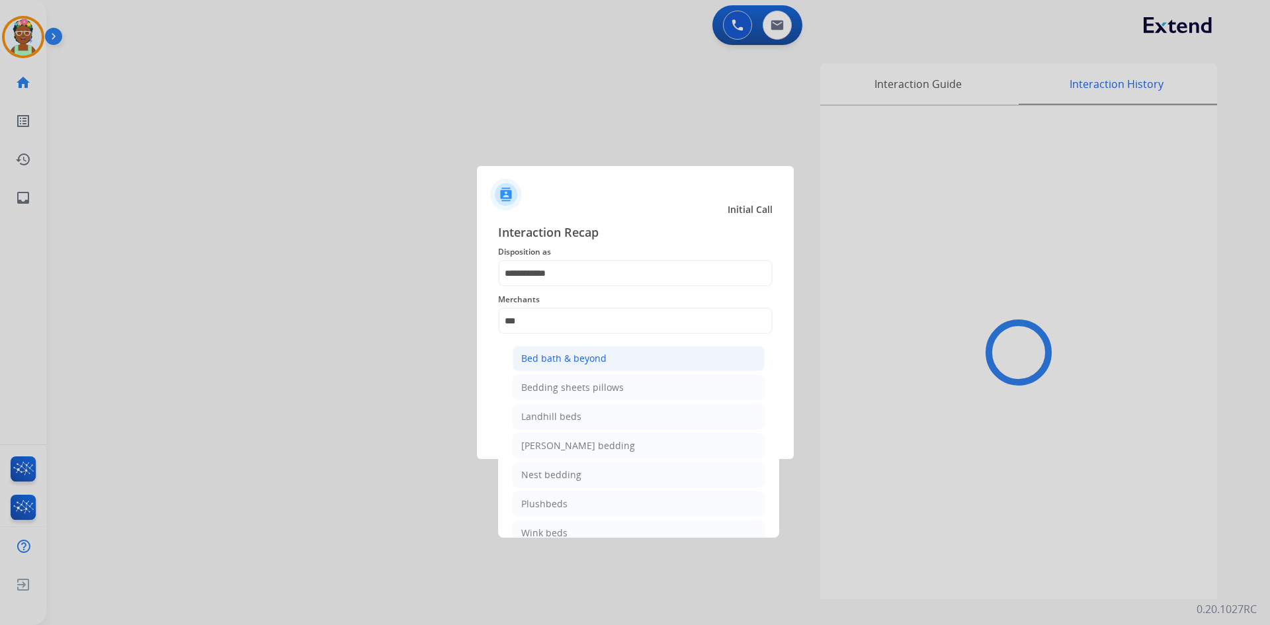
click at [611, 357] on li "Bed bath & beyond" at bounding box center [639, 358] width 252 height 25
type input "**********"
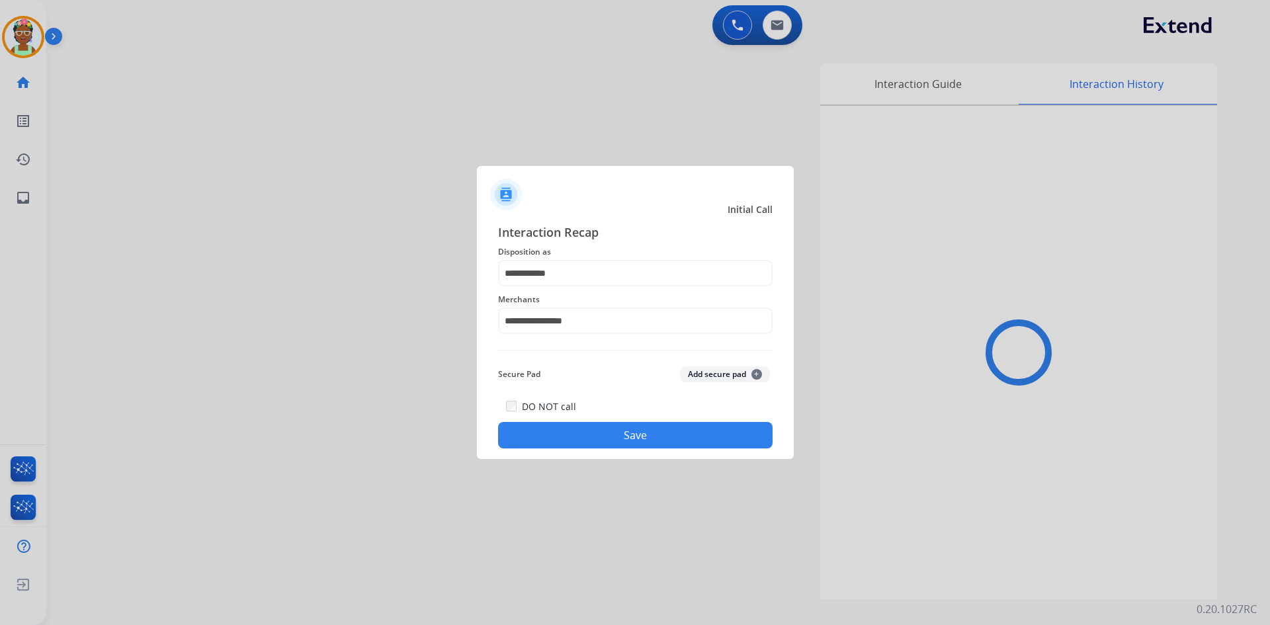
click at [642, 441] on button "Save" at bounding box center [635, 435] width 275 height 26
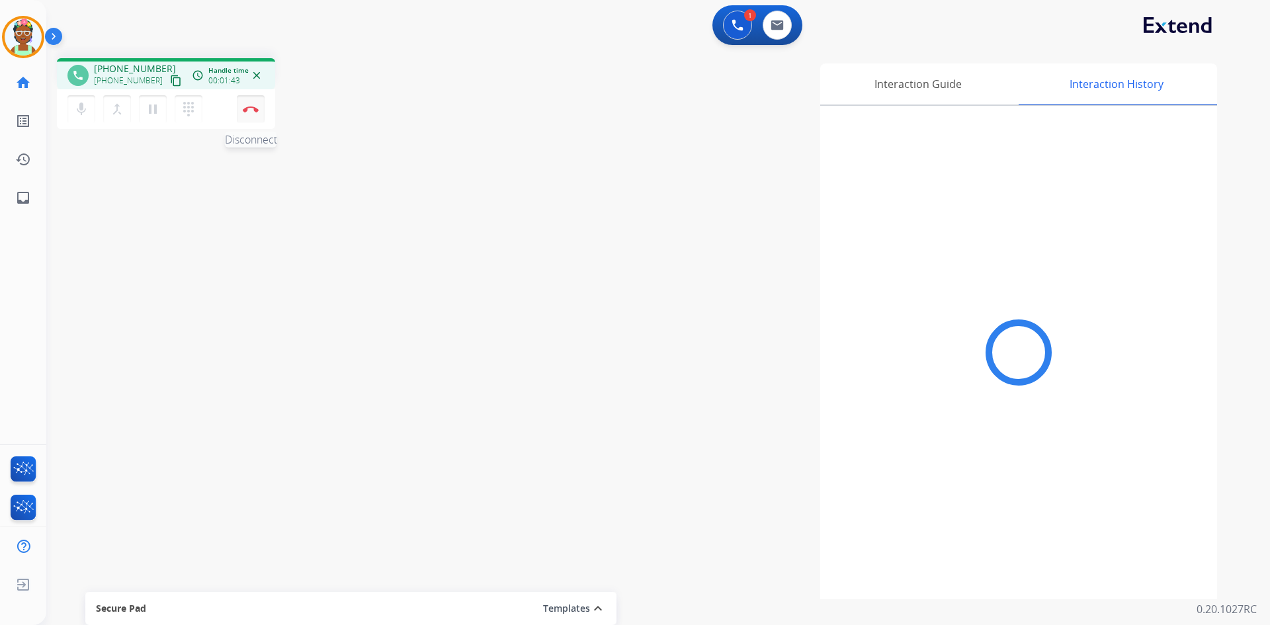
click at [246, 111] on img at bounding box center [251, 109] width 16 height 7
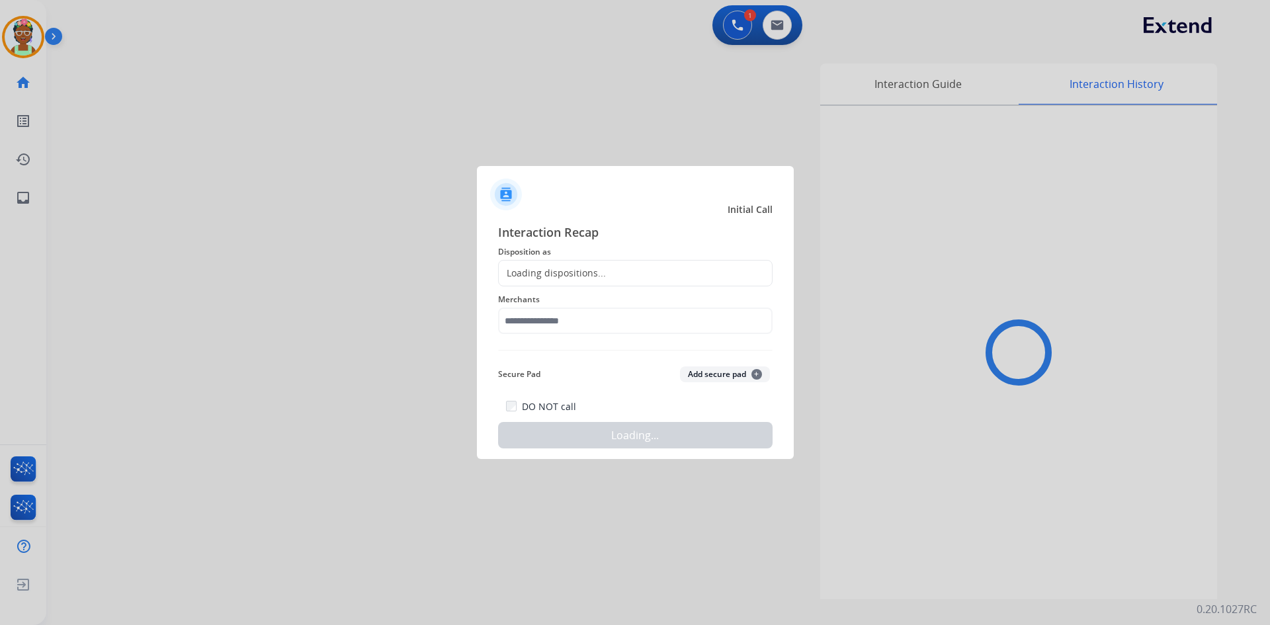
click at [583, 257] on span "Disposition as" at bounding box center [635, 252] width 275 height 16
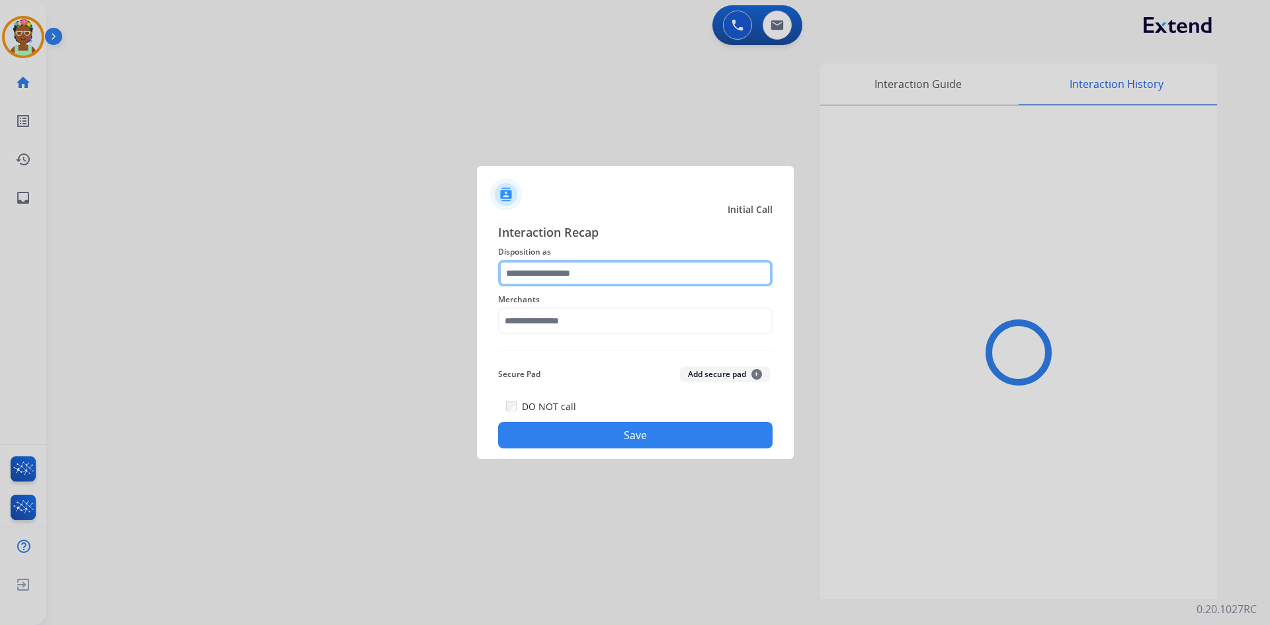
click at [577, 269] on input "text" at bounding box center [635, 273] width 275 height 26
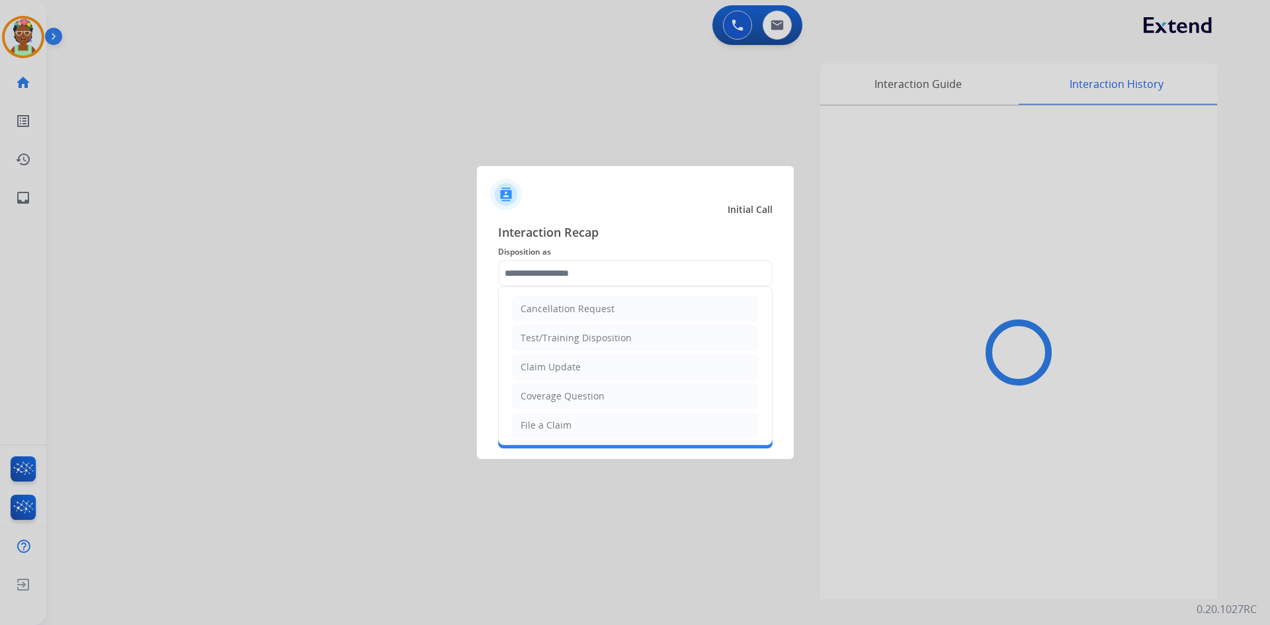
click at [562, 373] on li "Claim Update" at bounding box center [635, 367] width 247 height 25
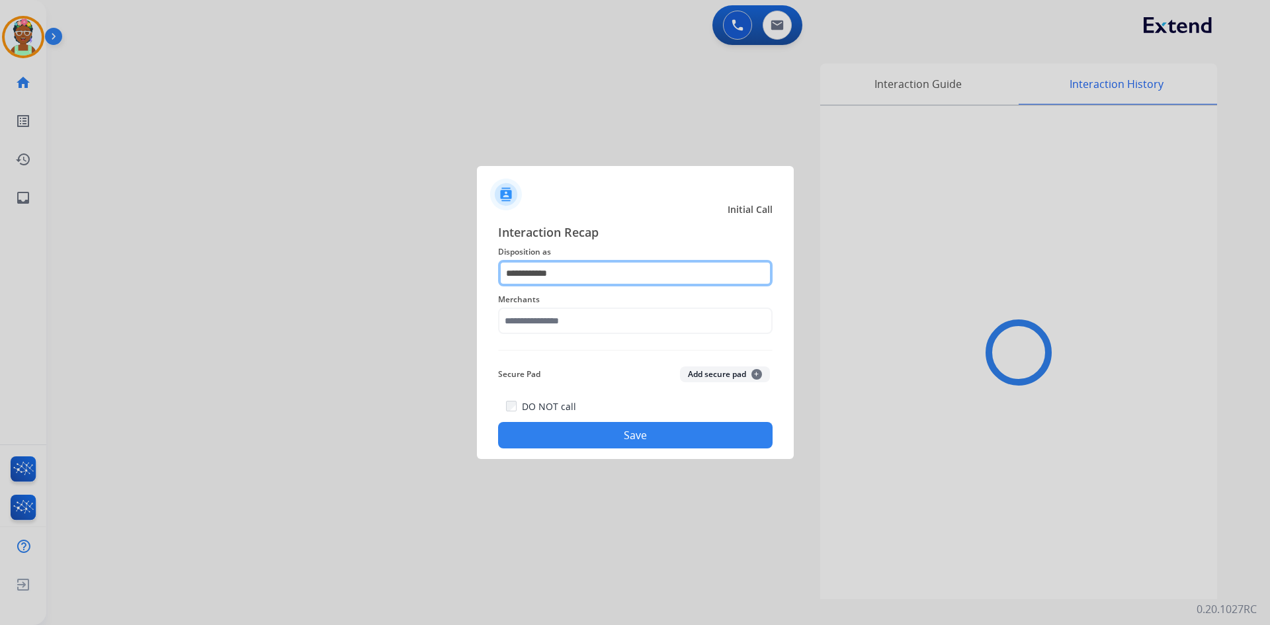
click at [585, 277] on input "**********" at bounding box center [635, 273] width 275 height 26
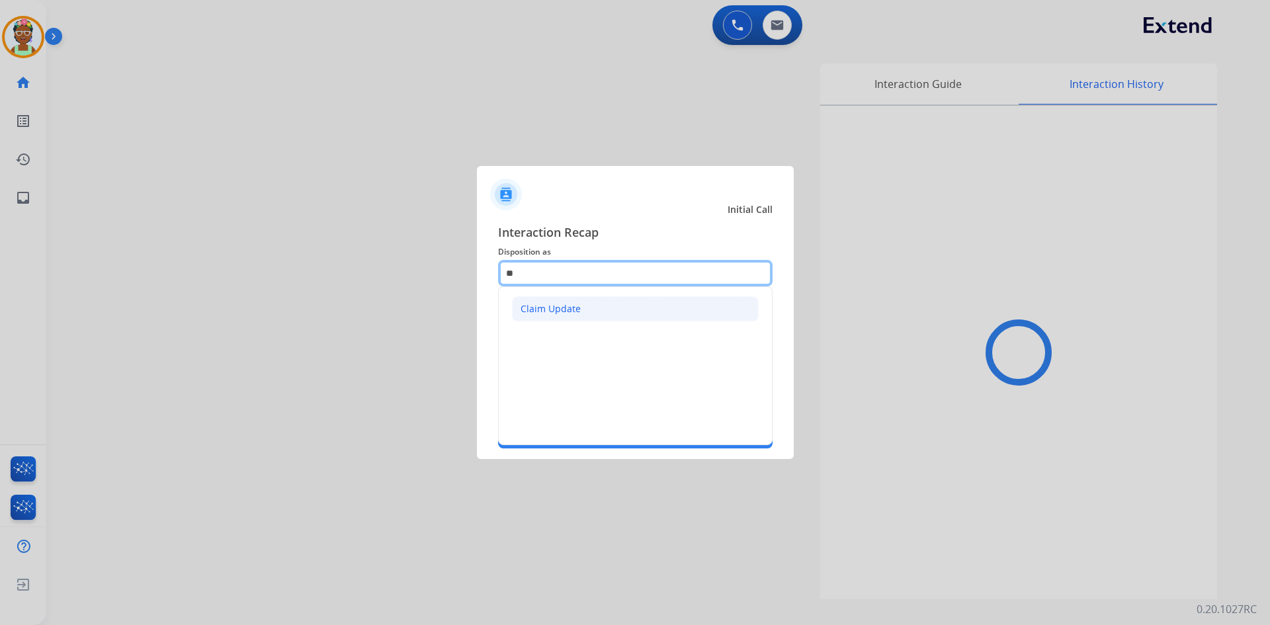
type input "*"
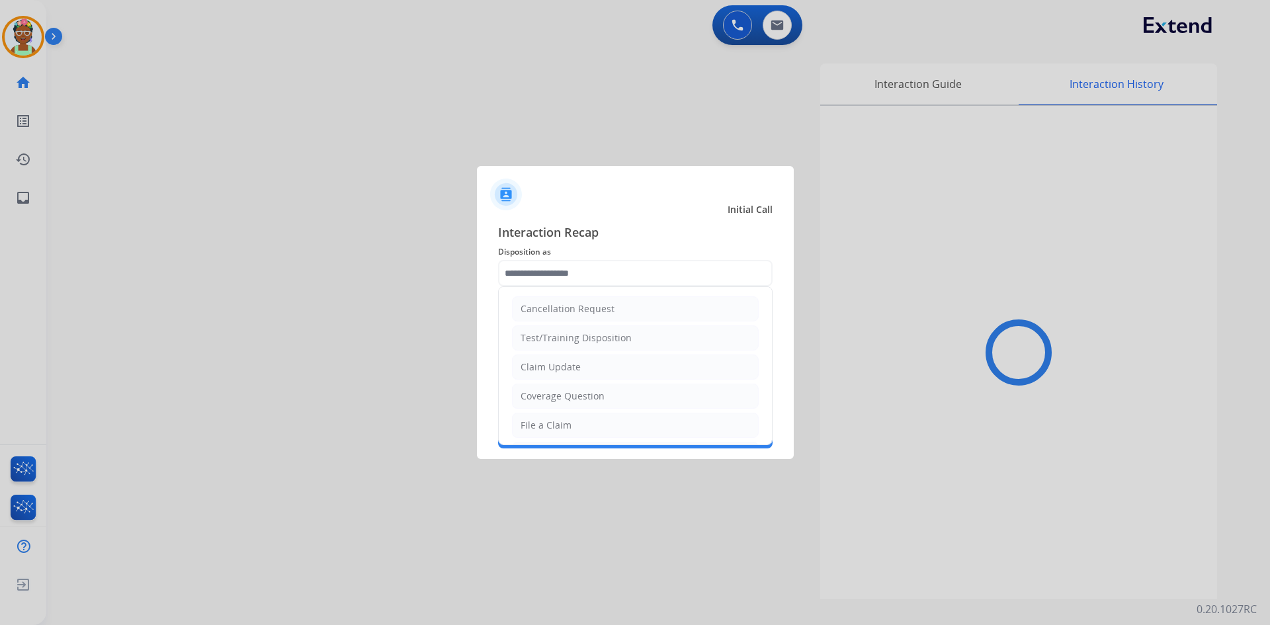
click at [582, 423] on li "File a Claim" at bounding box center [635, 425] width 247 height 25
type input "**********"
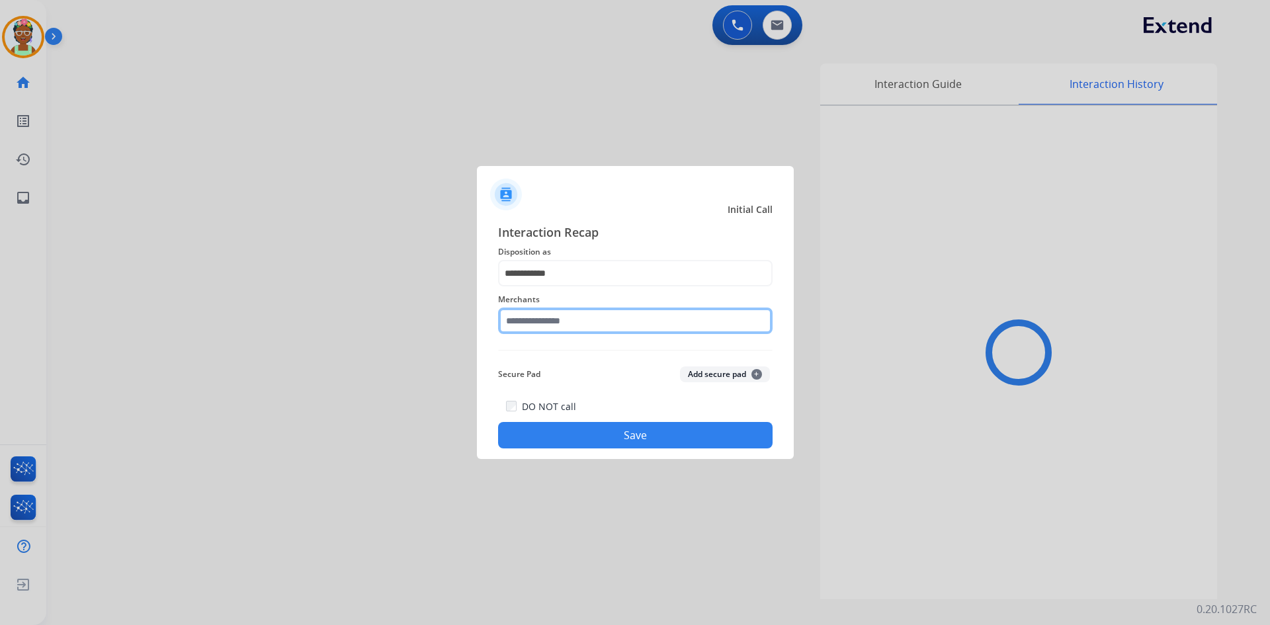
click at [582, 320] on input "text" at bounding box center [635, 321] width 275 height 26
drag, startPoint x: 566, startPoint y: 320, endPoint x: 499, endPoint y: 318, distance: 67.5
click at [499, 318] on input "********" at bounding box center [635, 321] width 275 height 26
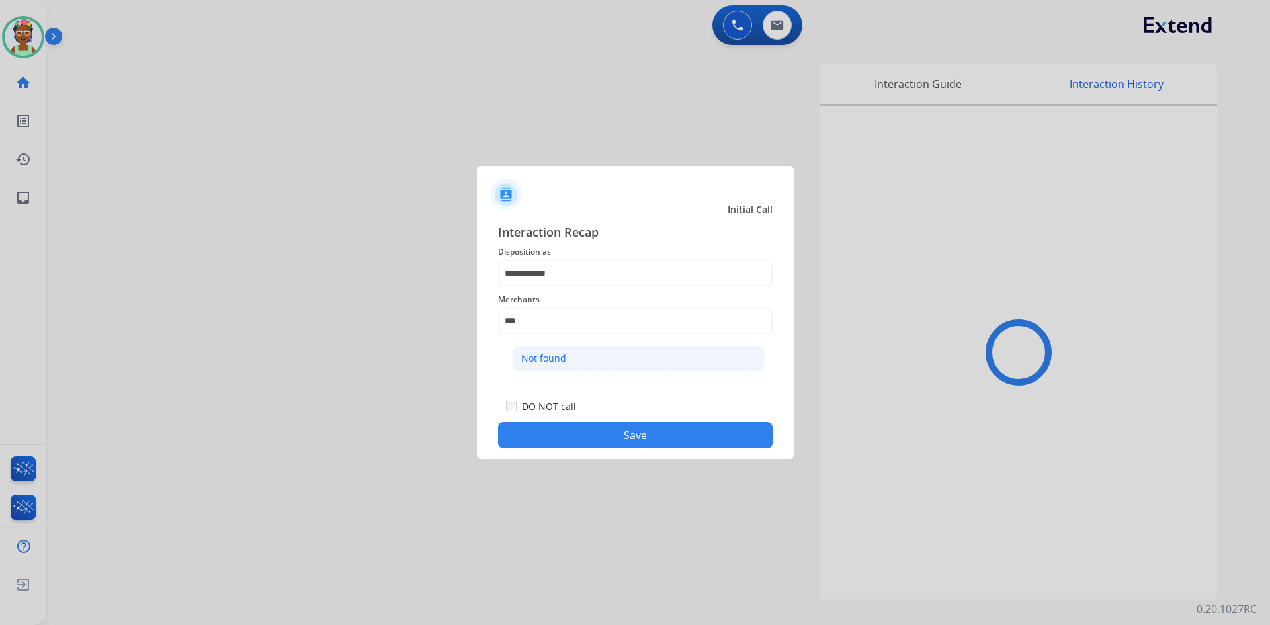
click at [591, 360] on li "Not found" at bounding box center [639, 358] width 252 height 25
type input "*********"
click at [693, 439] on button "Save" at bounding box center [635, 435] width 275 height 26
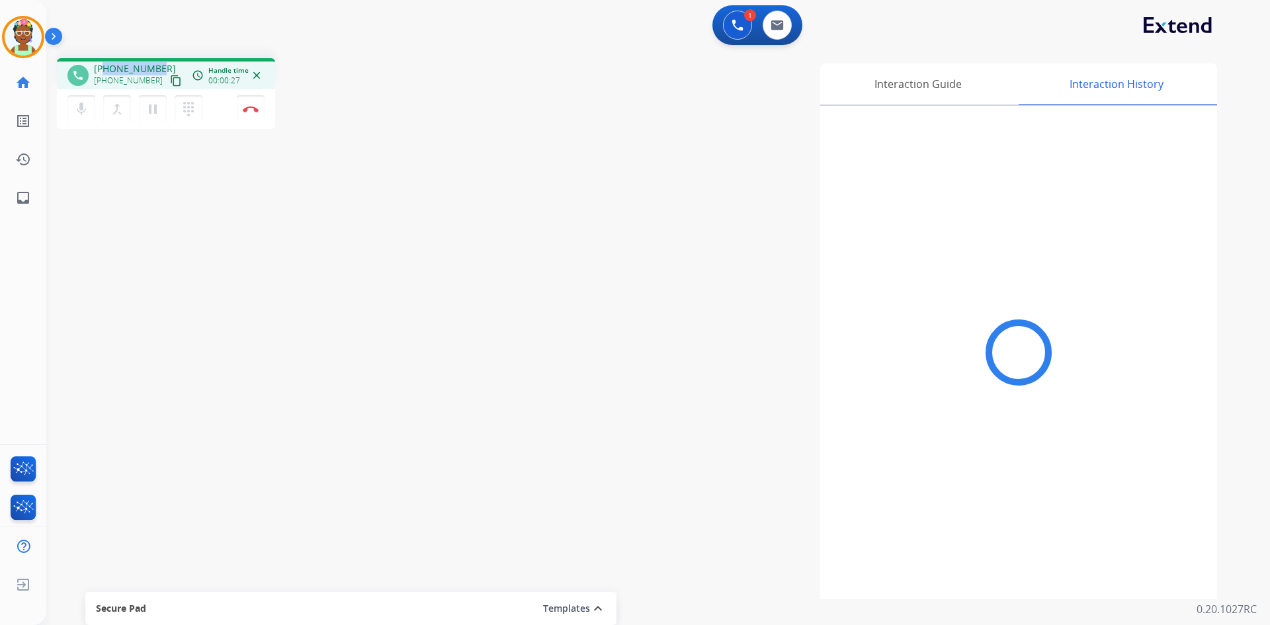
drag, startPoint x: 103, startPoint y: 68, endPoint x: 158, endPoint y: 66, distance: 55.0
click at [159, 66] on div "[PHONE_NUMBER] [PHONE_NUMBER] content_copy" at bounding box center [139, 75] width 90 height 26
drag, startPoint x: 155, startPoint y: 67, endPoint x: 361, endPoint y: 32, distance: 209.3
click at [361, 32] on div "1 Voice Interactions 0 Email Interactions" at bounding box center [650, 26] width 1176 height 42
click at [170, 83] on mat-icon "content_copy" at bounding box center [176, 81] width 12 height 12
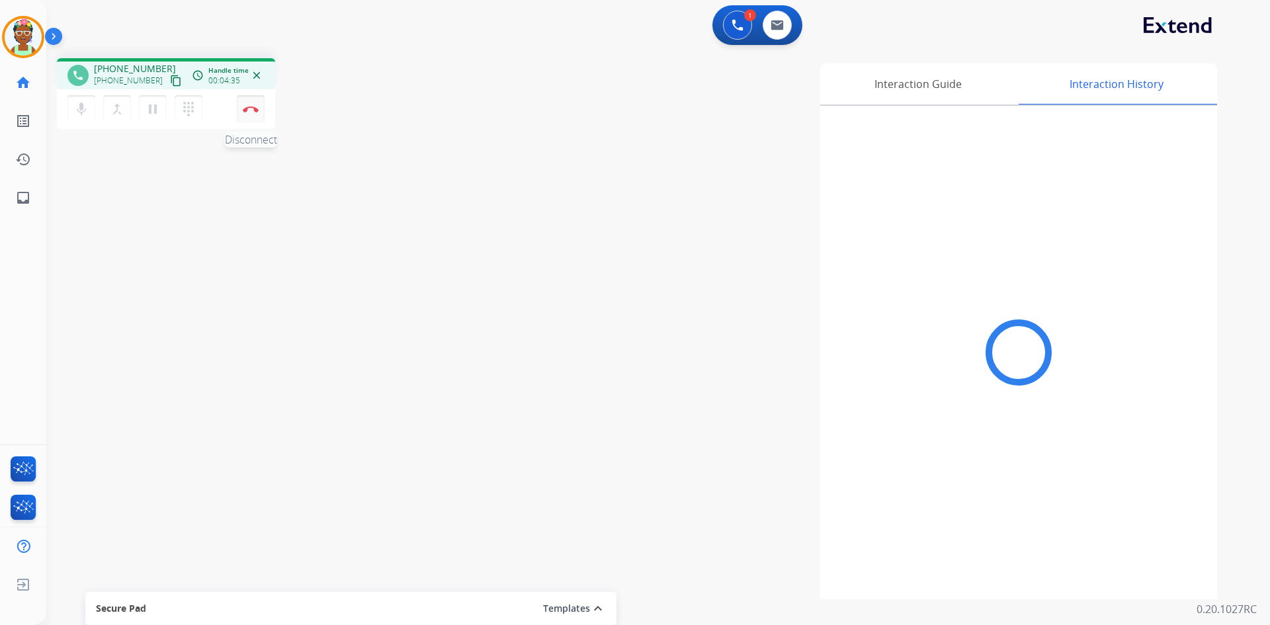
click at [257, 113] on button "Disconnect" at bounding box center [251, 109] width 28 height 28
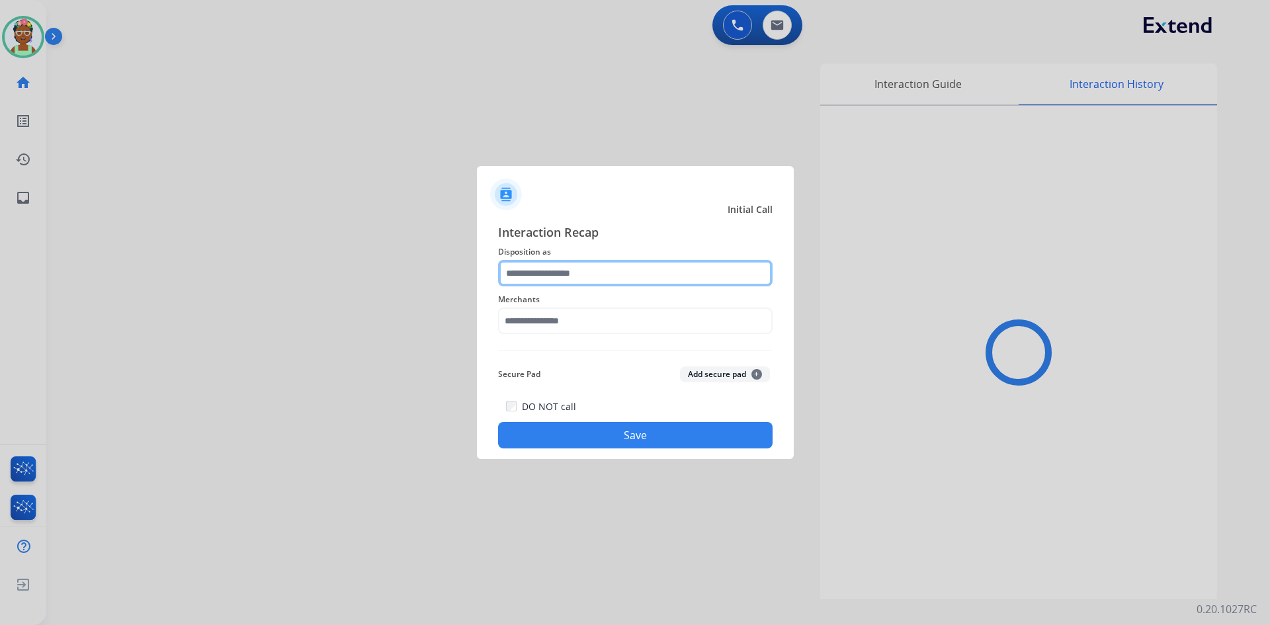
click at [558, 280] on input "text" at bounding box center [635, 273] width 275 height 26
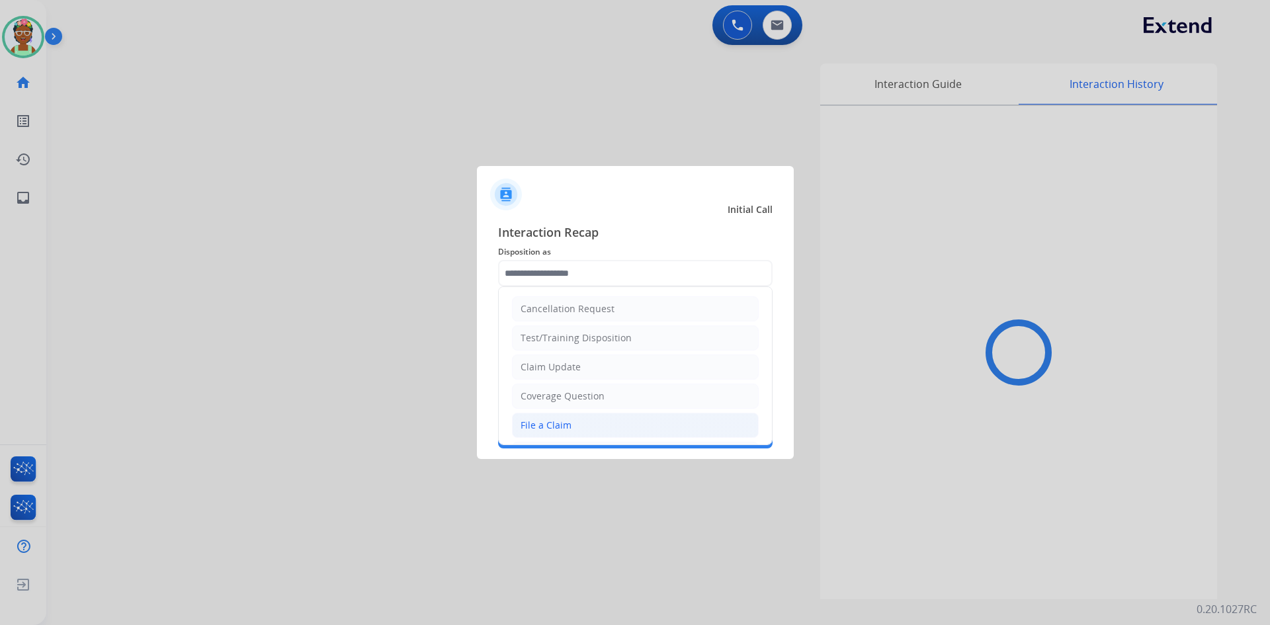
click at [566, 416] on li "File a Claim" at bounding box center [635, 425] width 247 height 25
type input "**********"
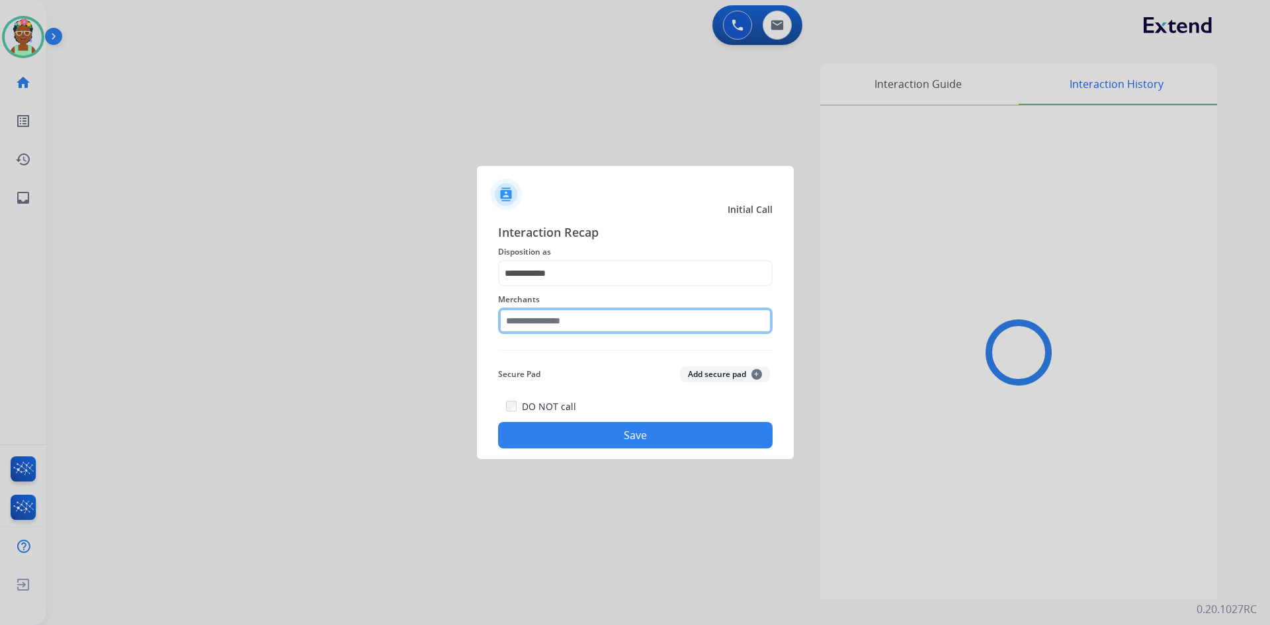
click at [554, 328] on input "text" at bounding box center [635, 321] width 275 height 26
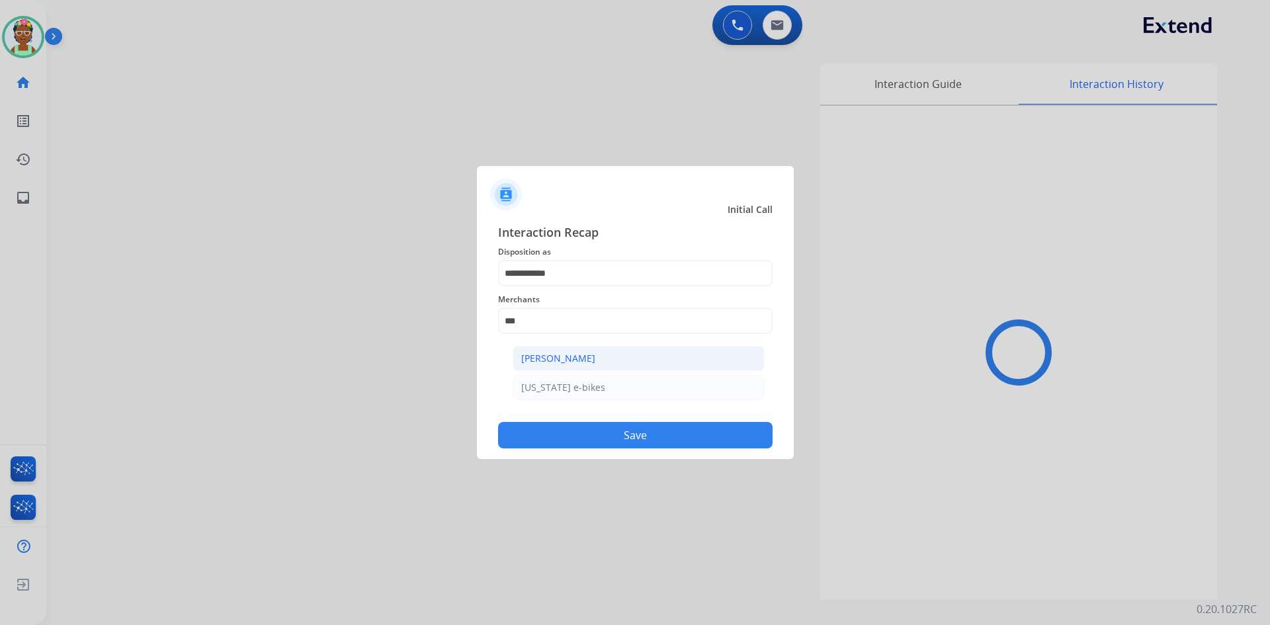
click at [574, 351] on li "[PERSON_NAME]" at bounding box center [639, 358] width 252 height 25
type input "**********"
click at [583, 427] on button "Save" at bounding box center [635, 435] width 275 height 26
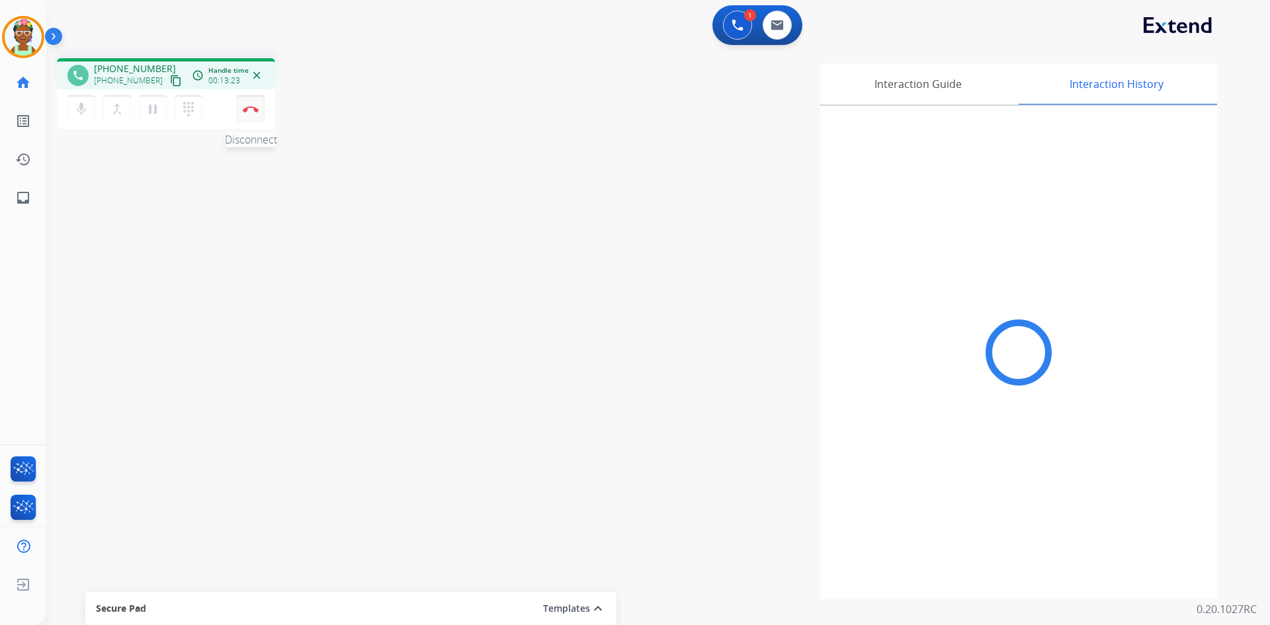
drag, startPoint x: 247, startPoint y: 109, endPoint x: 261, endPoint y: 113, distance: 15.3
click at [247, 109] on img at bounding box center [251, 109] width 16 height 7
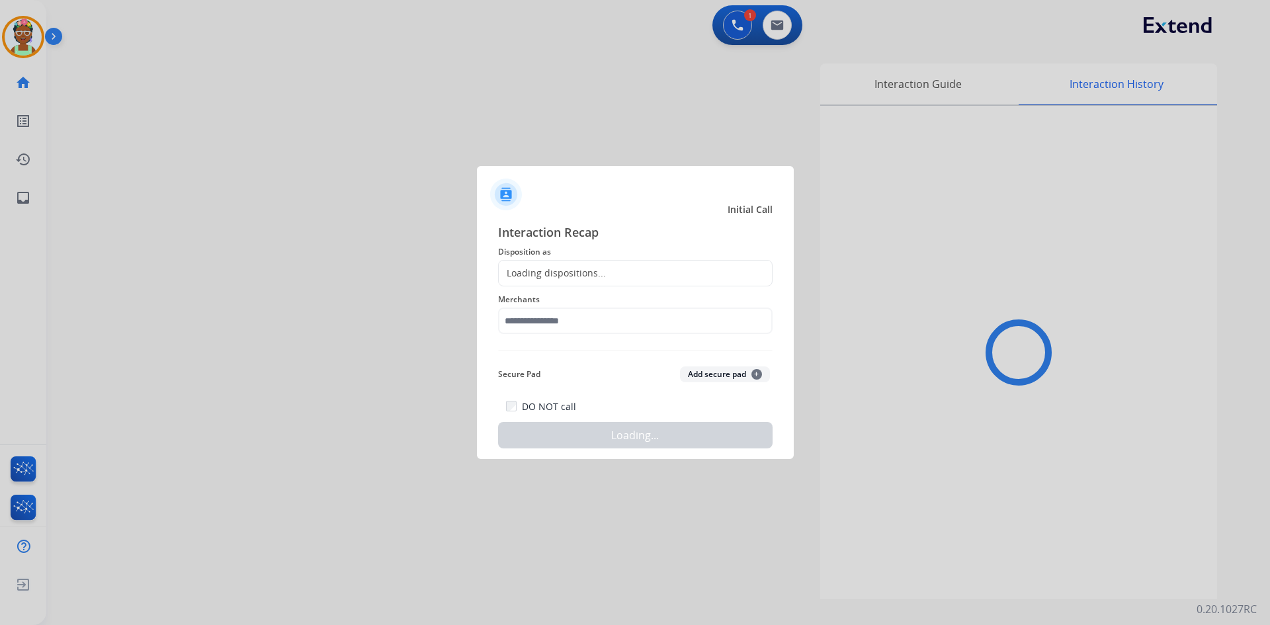
click at [606, 272] on div "Loading dispositions..." at bounding box center [635, 273] width 275 height 26
drag, startPoint x: 609, startPoint y: 280, endPoint x: 599, endPoint y: 282, distance: 10.1
click at [599, 281] on div "Loading dispositions..." at bounding box center [635, 273] width 275 height 26
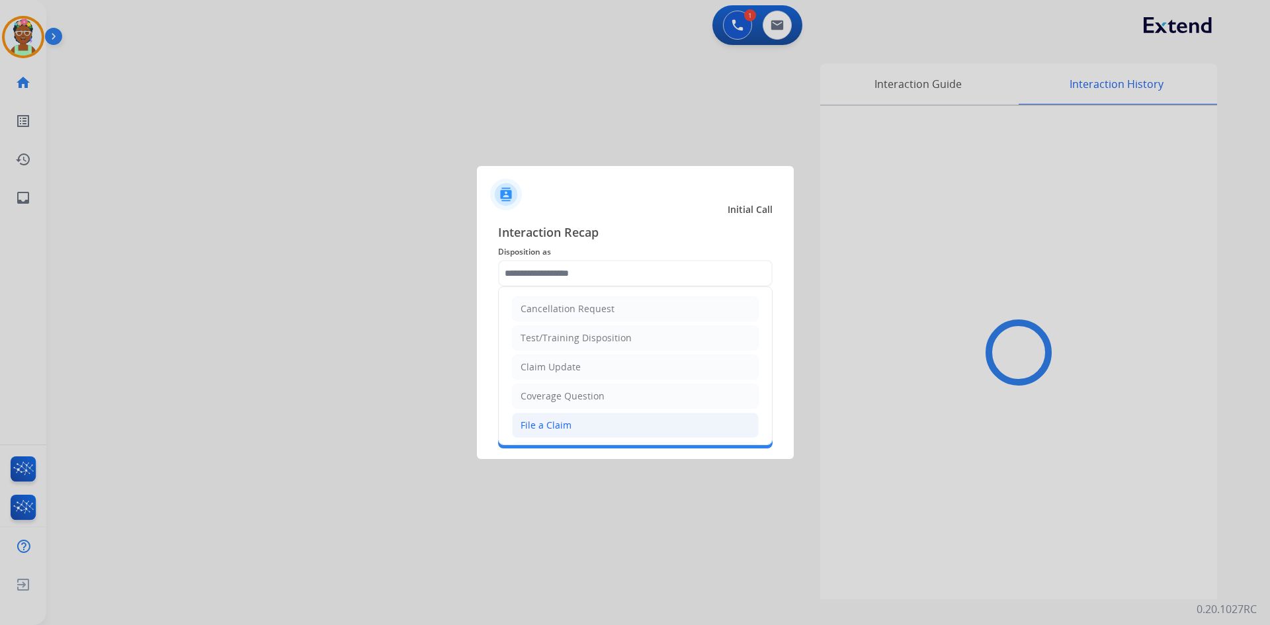
click at [571, 423] on li "File a Claim" at bounding box center [635, 425] width 247 height 25
type input "**********"
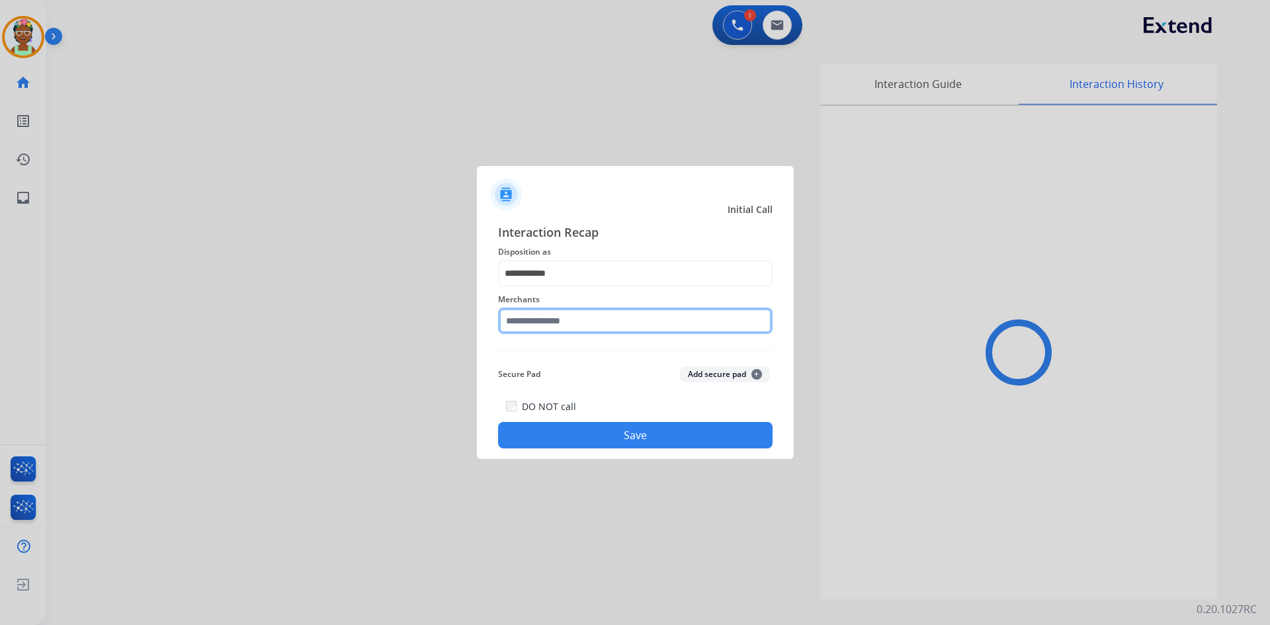
click at [610, 326] on input "text" at bounding box center [635, 321] width 275 height 26
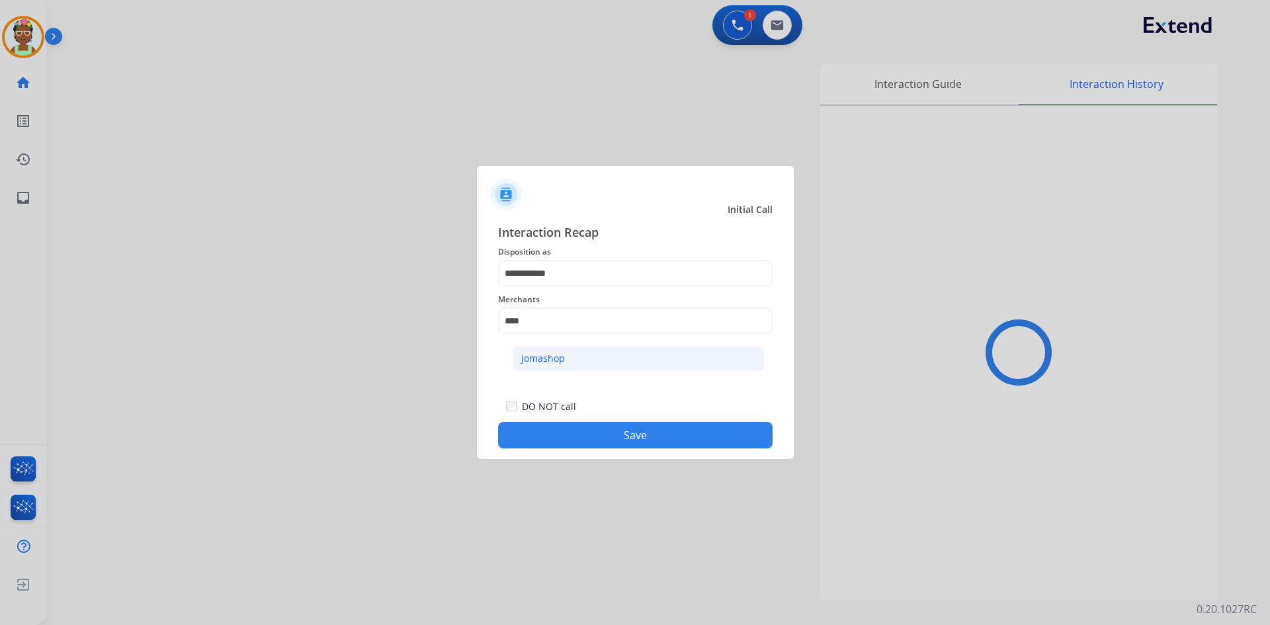
click at [581, 362] on li "Jomashop" at bounding box center [639, 358] width 252 height 25
type input "********"
click at [658, 435] on button "Save" at bounding box center [635, 435] width 275 height 26
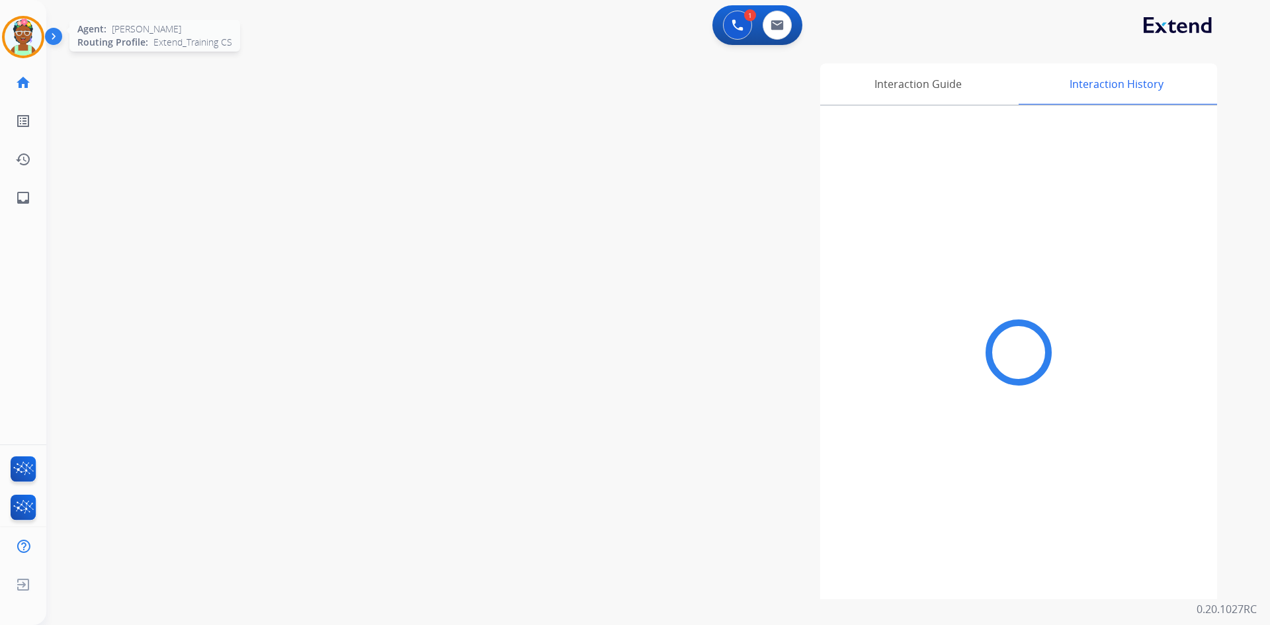
click at [29, 35] on img at bounding box center [23, 37] width 37 height 37
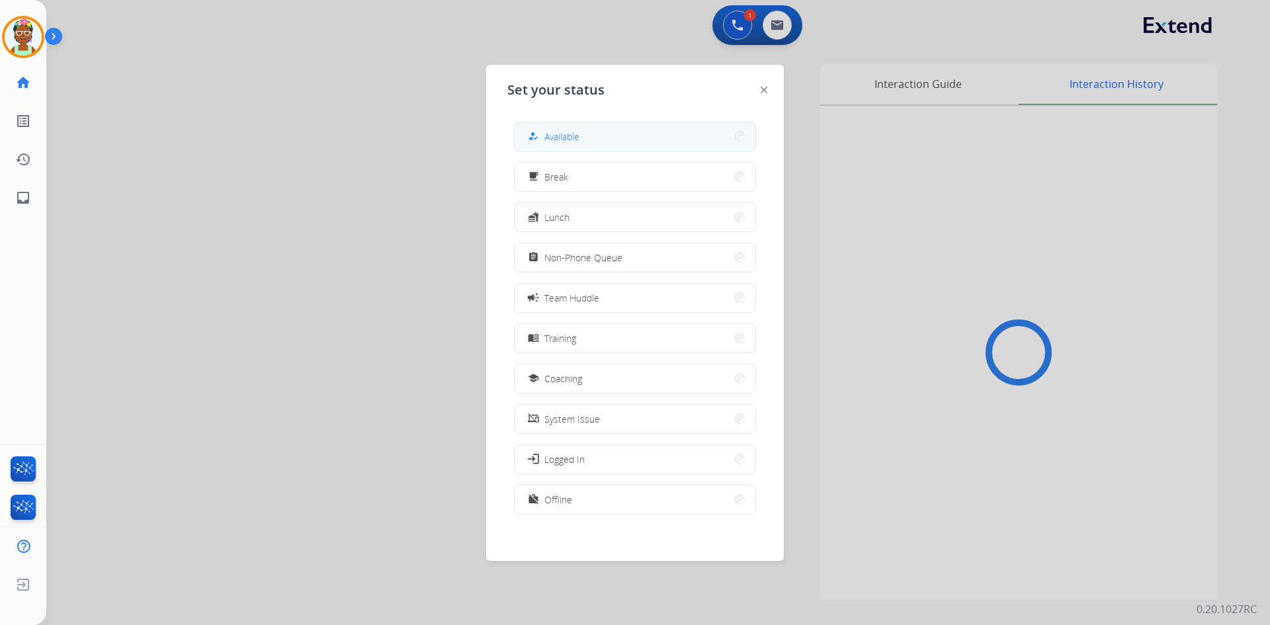
click at [584, 142] on button "how_to_reg Available" at bounding box center [635, 136] width 241 height 28
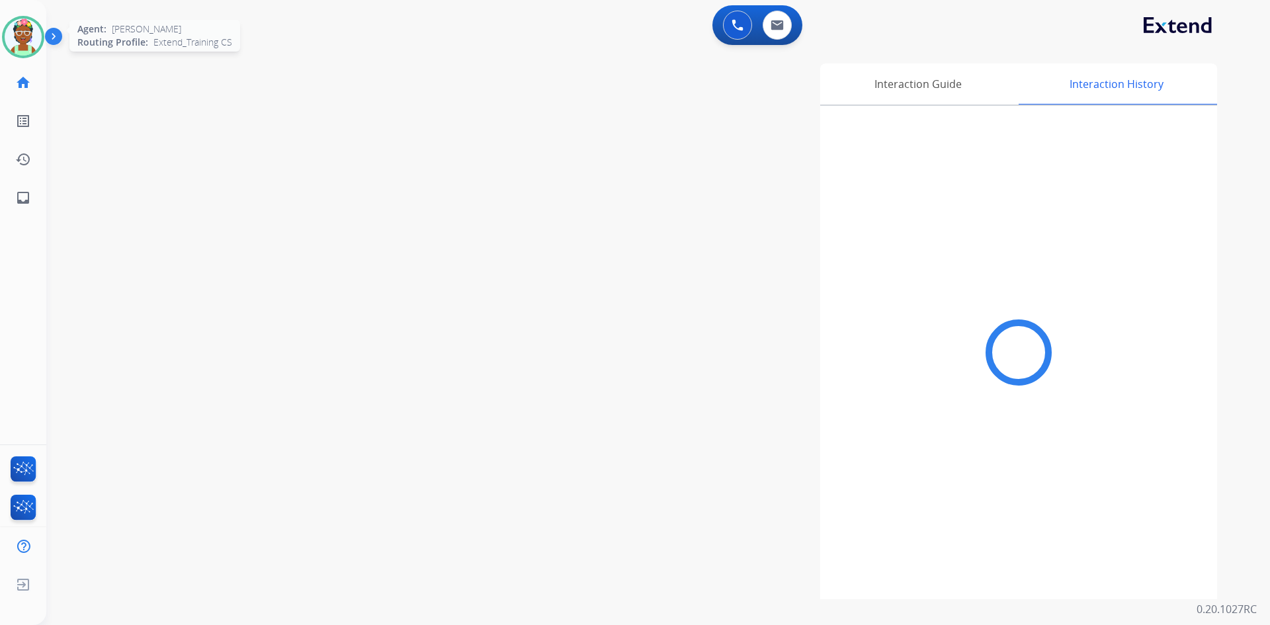
click at [23, 36] on img at bounding box center [23, 37] width 37 height 37
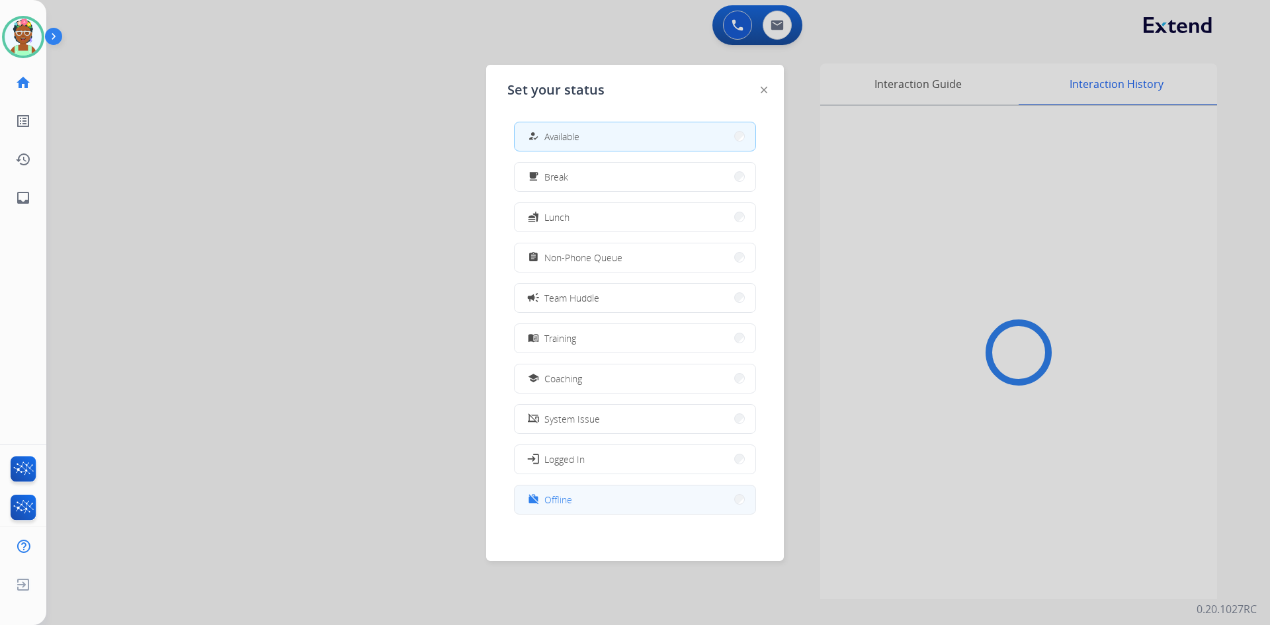
click at [603, 489] on button "work_off Offline" at bounding box center [635, 500] width 241 height 28
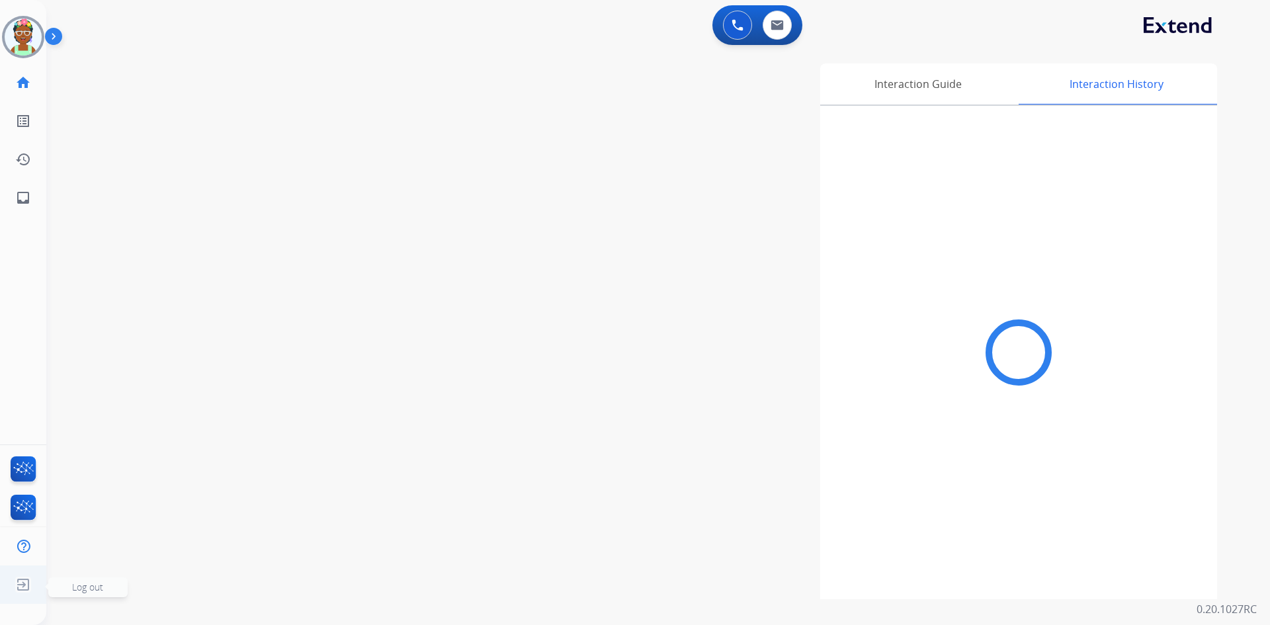
click at [21, 583] on img at bounding box center [23, 584] width 24 height 25
